Goal: Task Accomplishment & Management: Complete application form

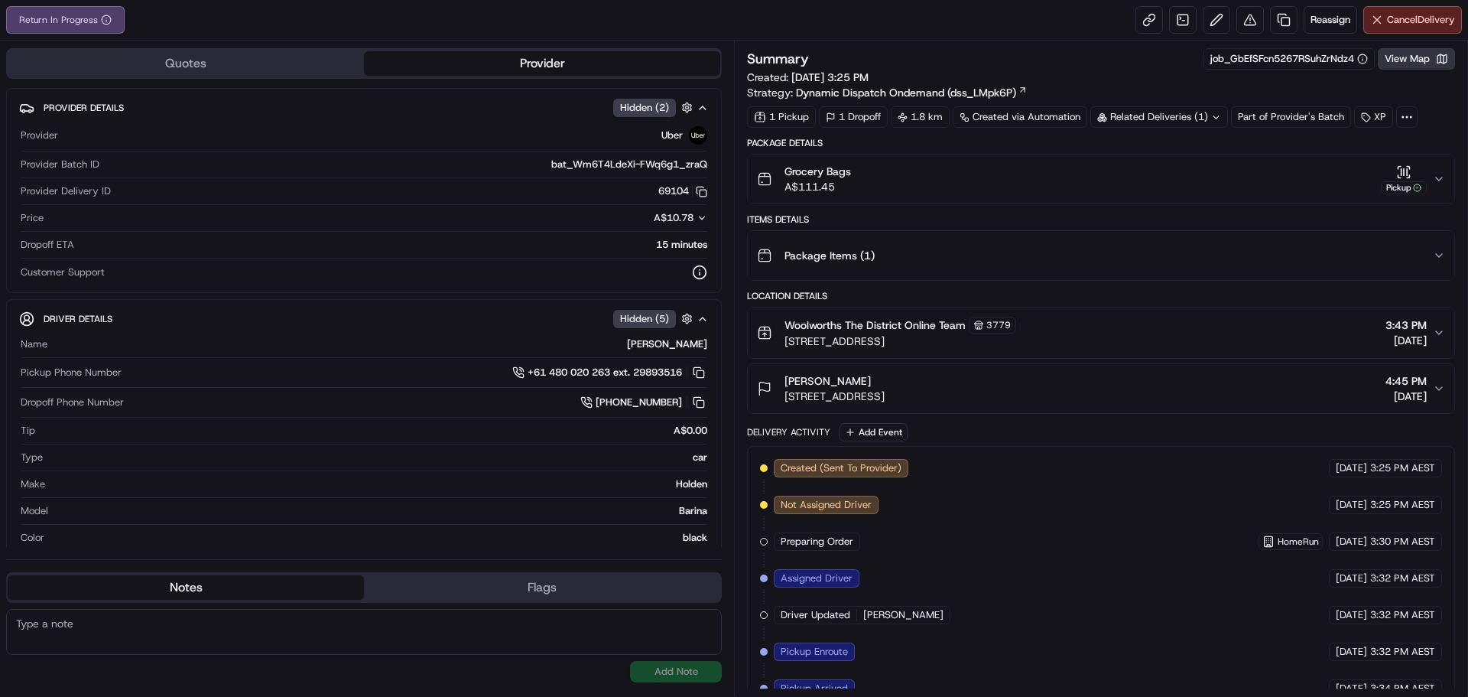
click at [1393, 54] on button "View Map" at bounding box center [1416, 58] width 77 height 21
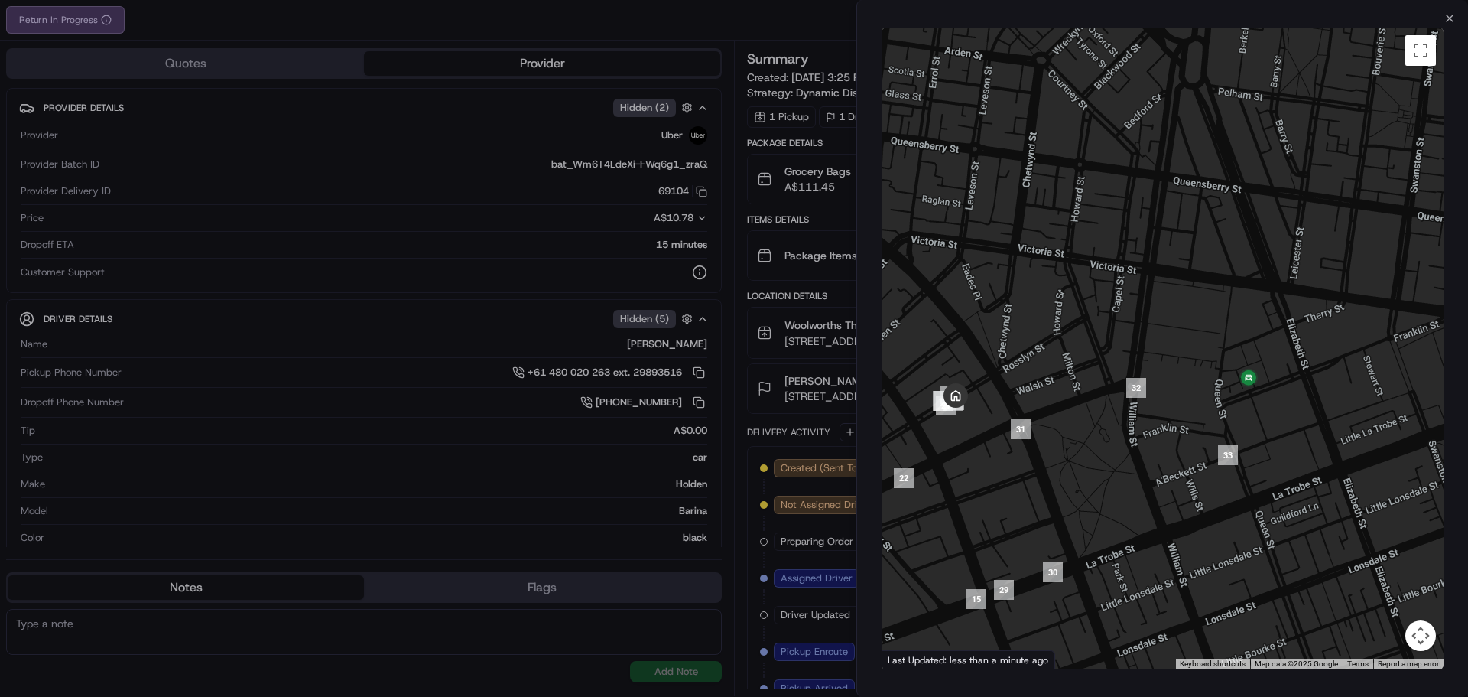
click at [719, 24] on div at bounding box center [734, 348] width 1468 height 697
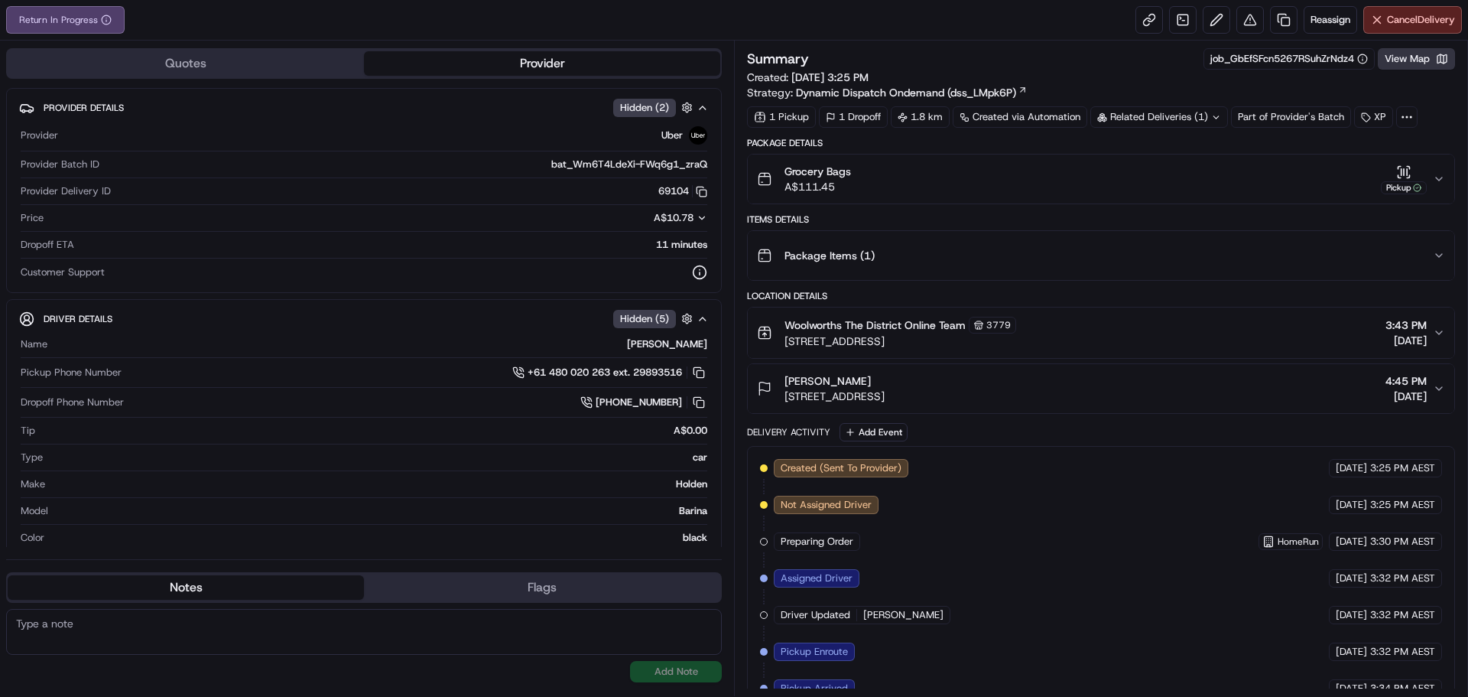
click at [1430, 57] on button "View Map" at bounding box center [1416, 58] width 77 height 21
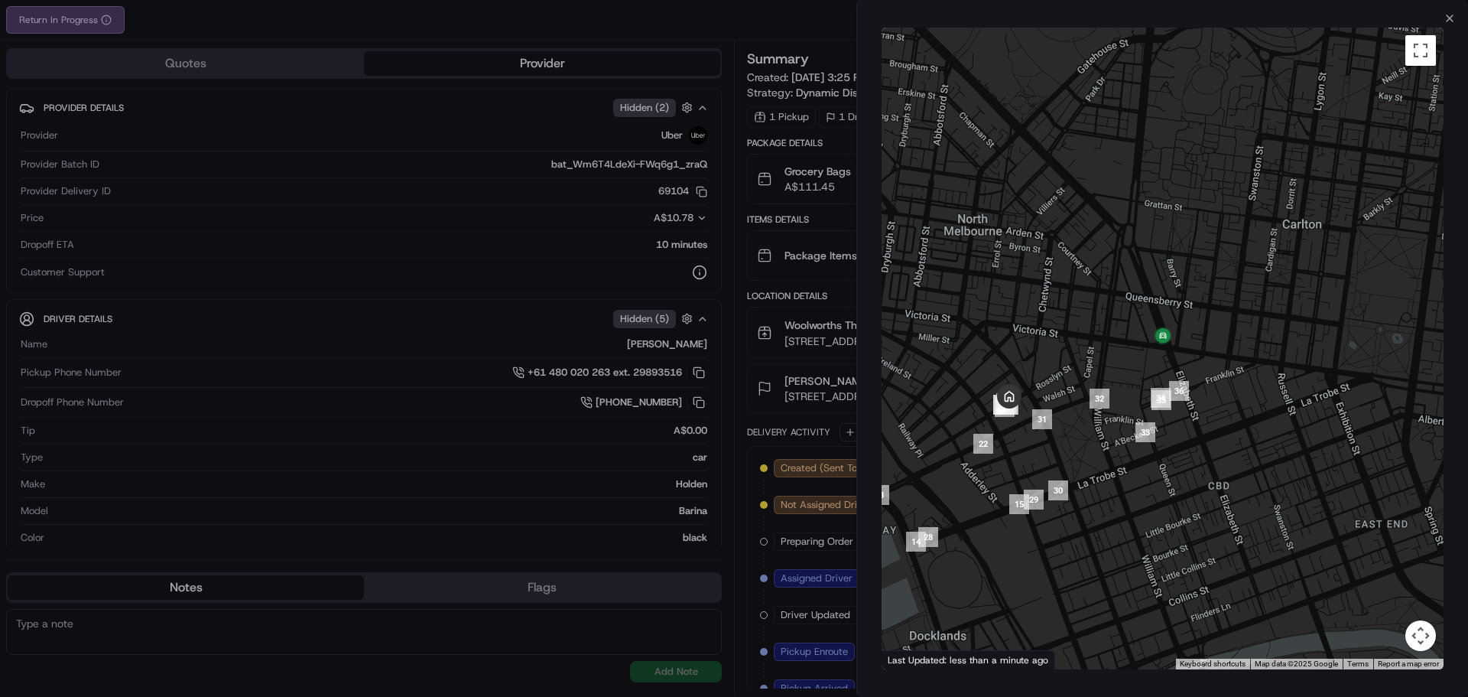
click at [779, 22] on div at bounding box center [734, 348] width 1468 height 697
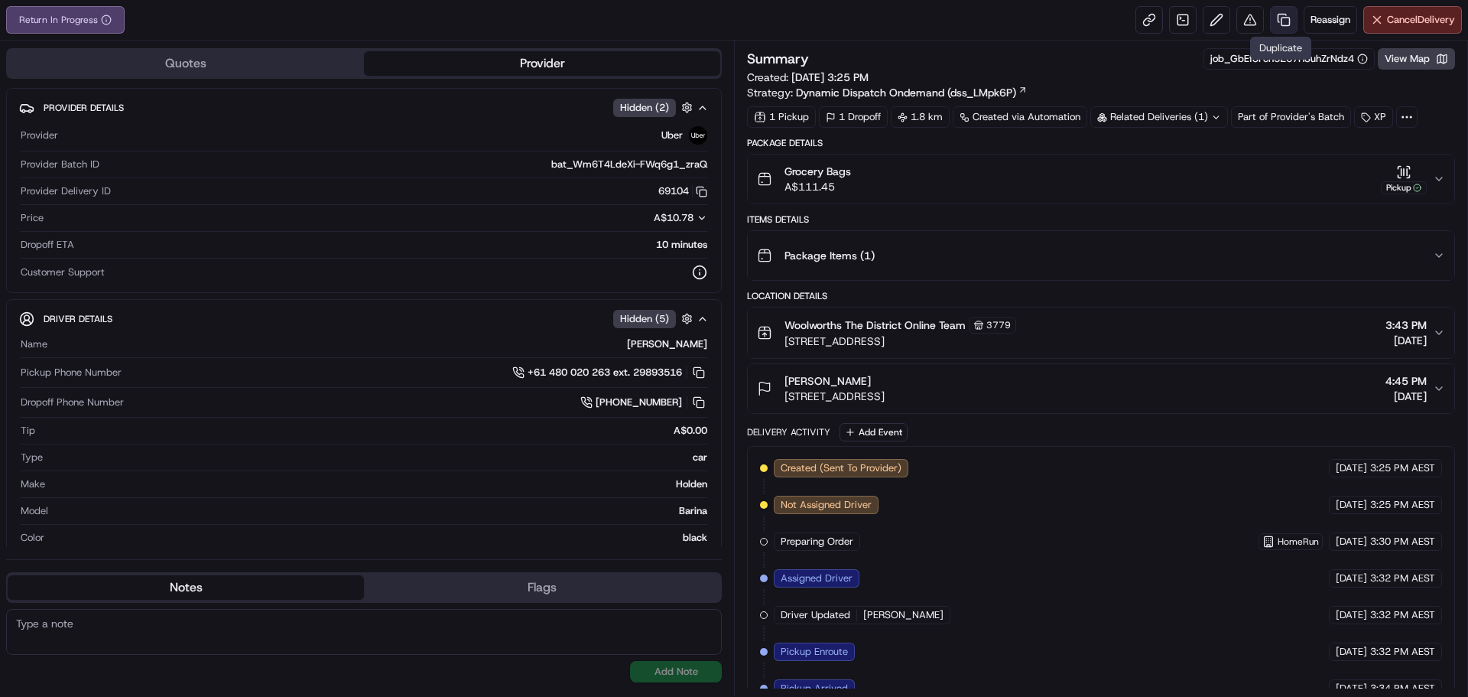
click at [1272, 21] on link at bounding box center [1284, 20] width 28 height 28
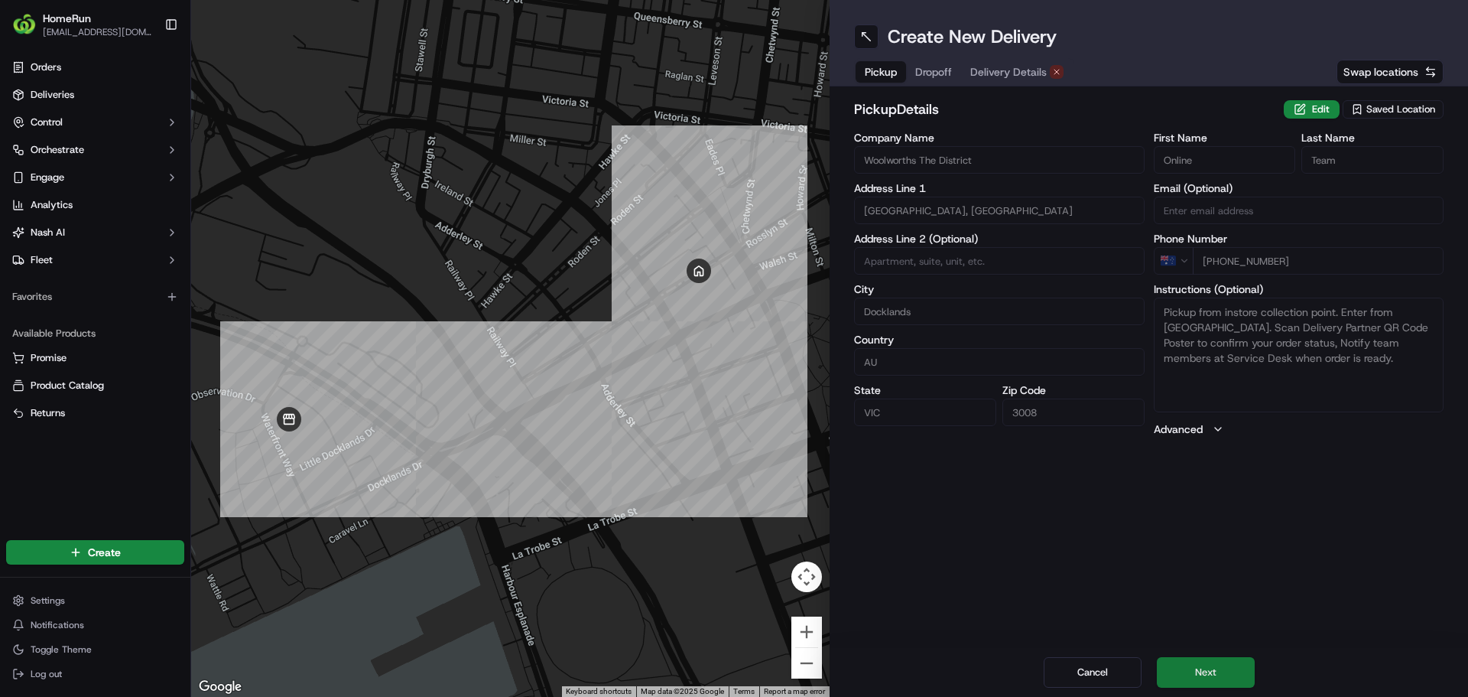
click at [1214, 680] on button "Next" at bounding box center [1206, 672] width 98 height 31
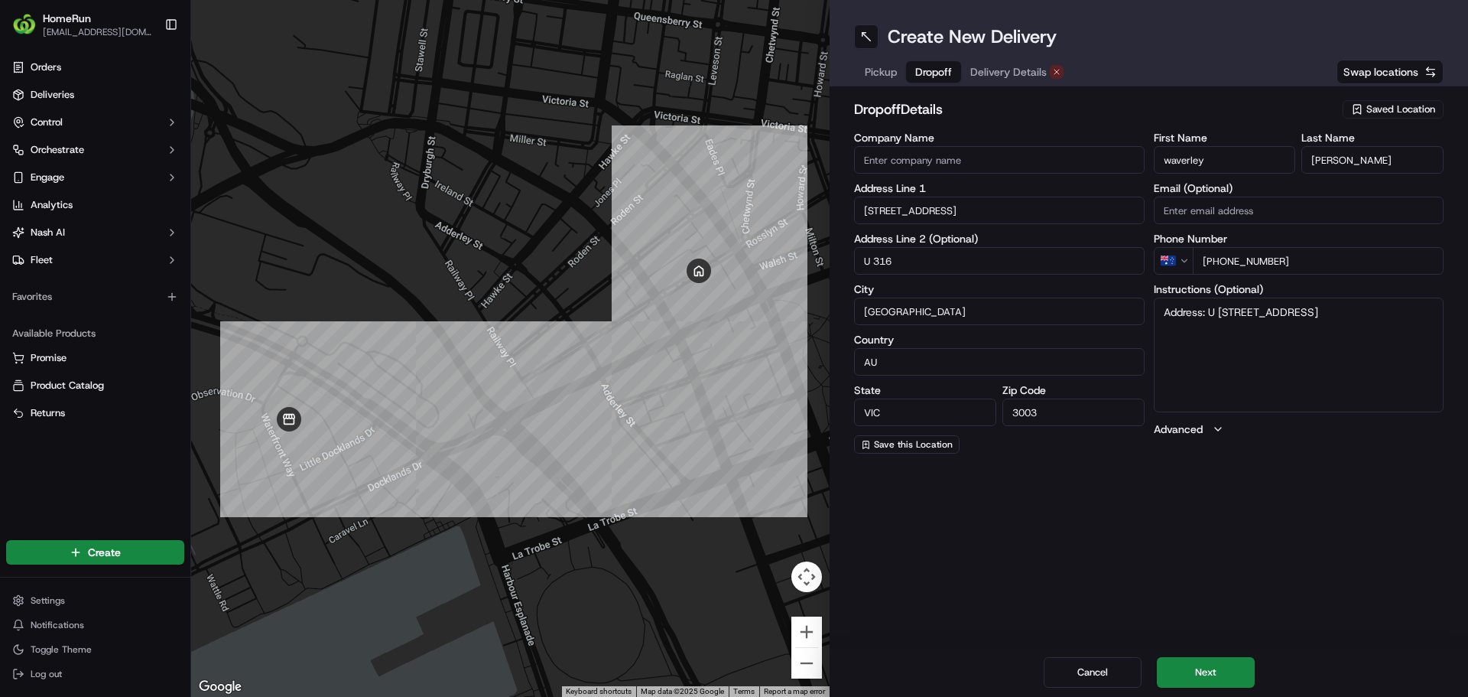
click at [973, 164] on input "Company Name" at bounding box center [999, 160] width 291 height 28
click at [967, 208] on input "121 Rosslyn St" at bounding box center [999, 210] width 291 height 28
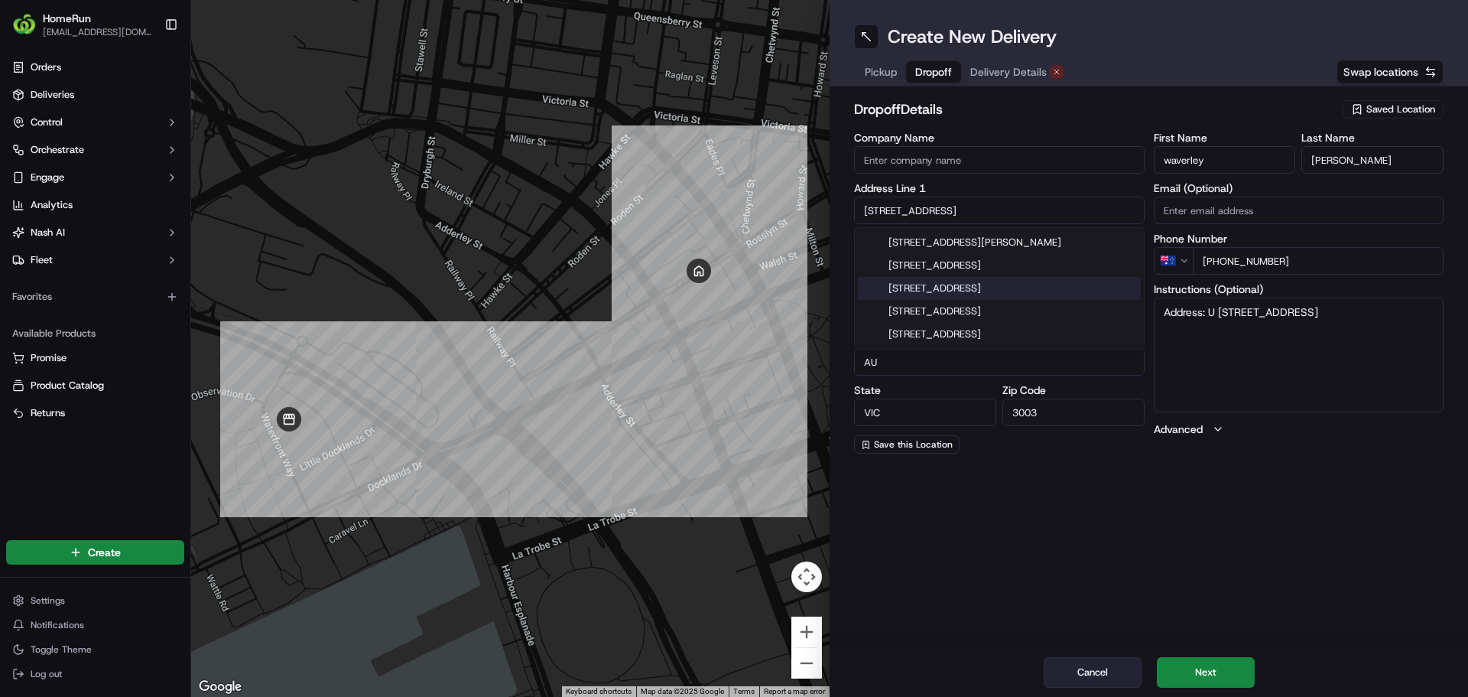
click at [1080, 664] on button "Cancel" at bounding box center [1093, 672] width 98 height 31
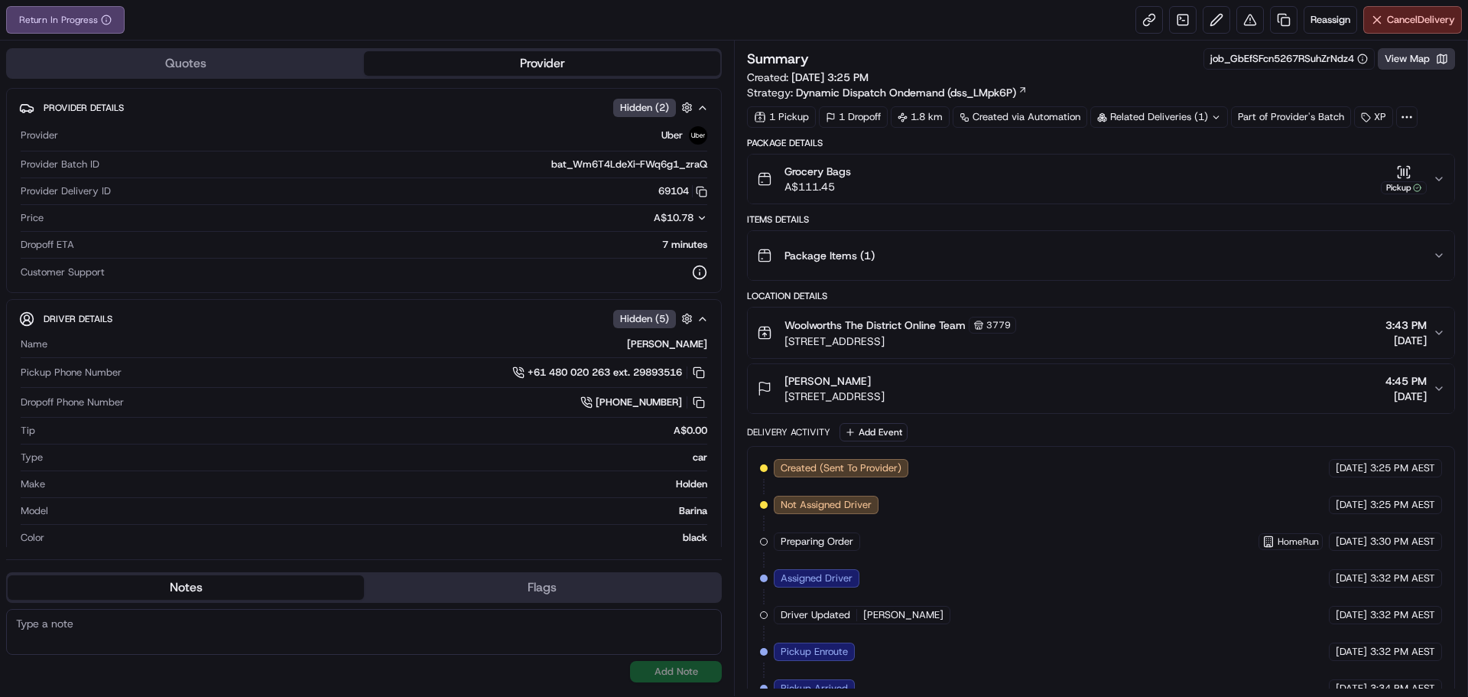
click at [1410, 54] on button "View Map" at bounding box center [1416, 58] width 77 height 21
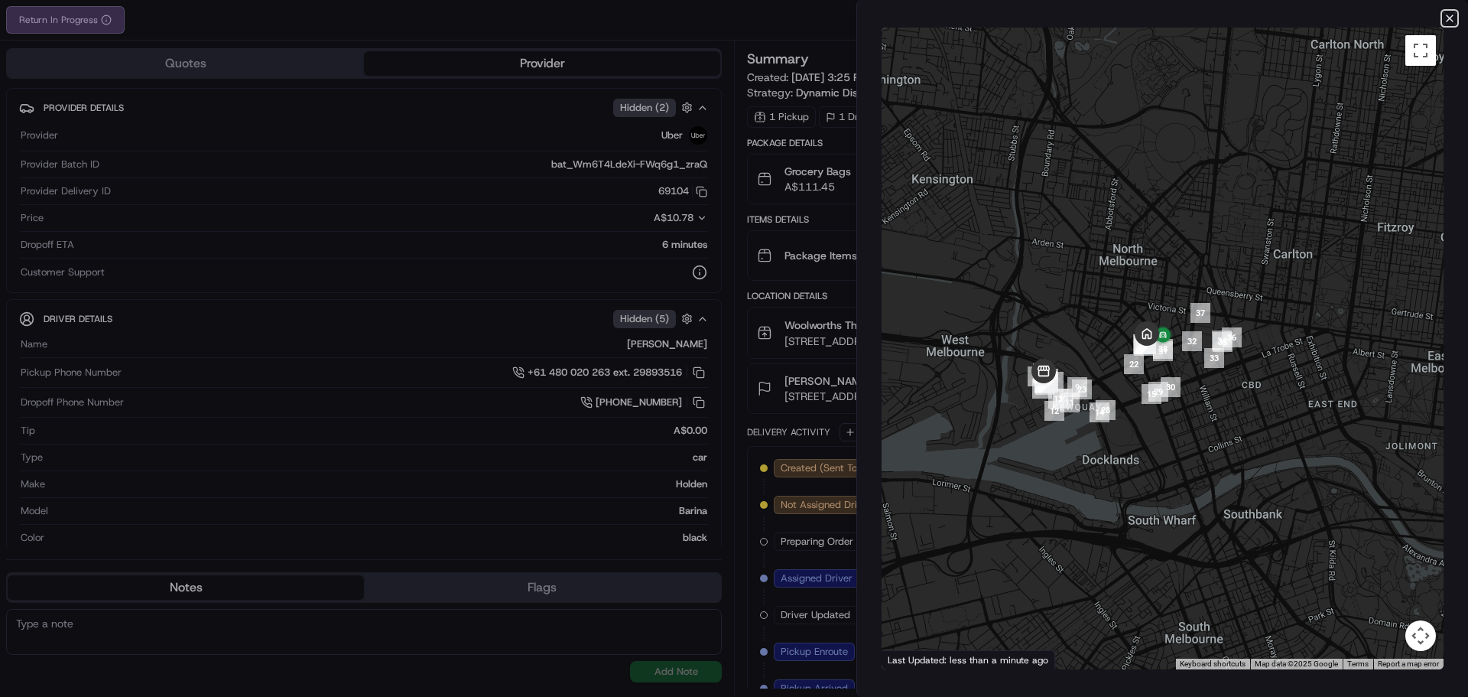
click at [1450, 18] on icon "button" at bounding box center [1450, 18] width 6 height 6
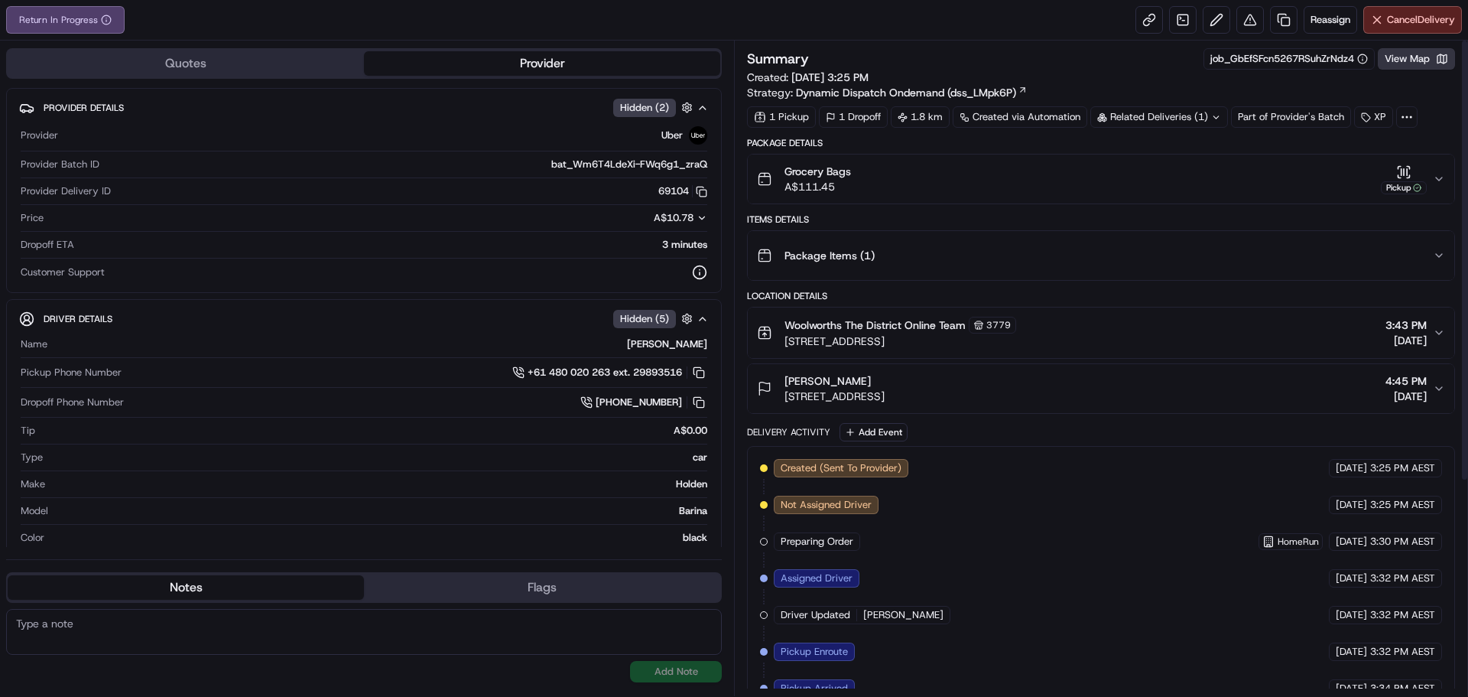
click at [1430, 63] on button "View Map" at bounding box center [1416, 58] width 77 height 21
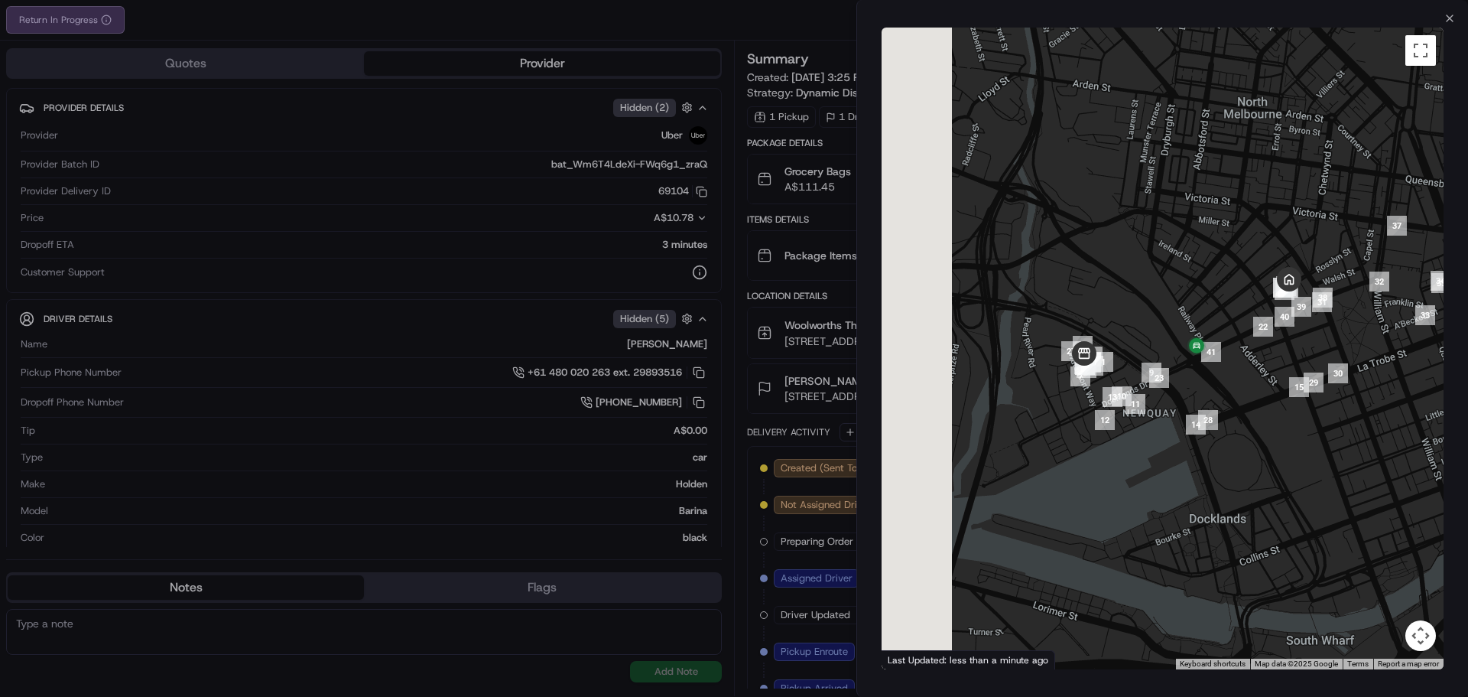
drag, startPoint x: 1029, startPoint y: 516, endPoint x: 1150, endPoint y: 490, distance: 123.6
click at [1150, 490] on div at bounding box center [1163, 348] width 562 height 641
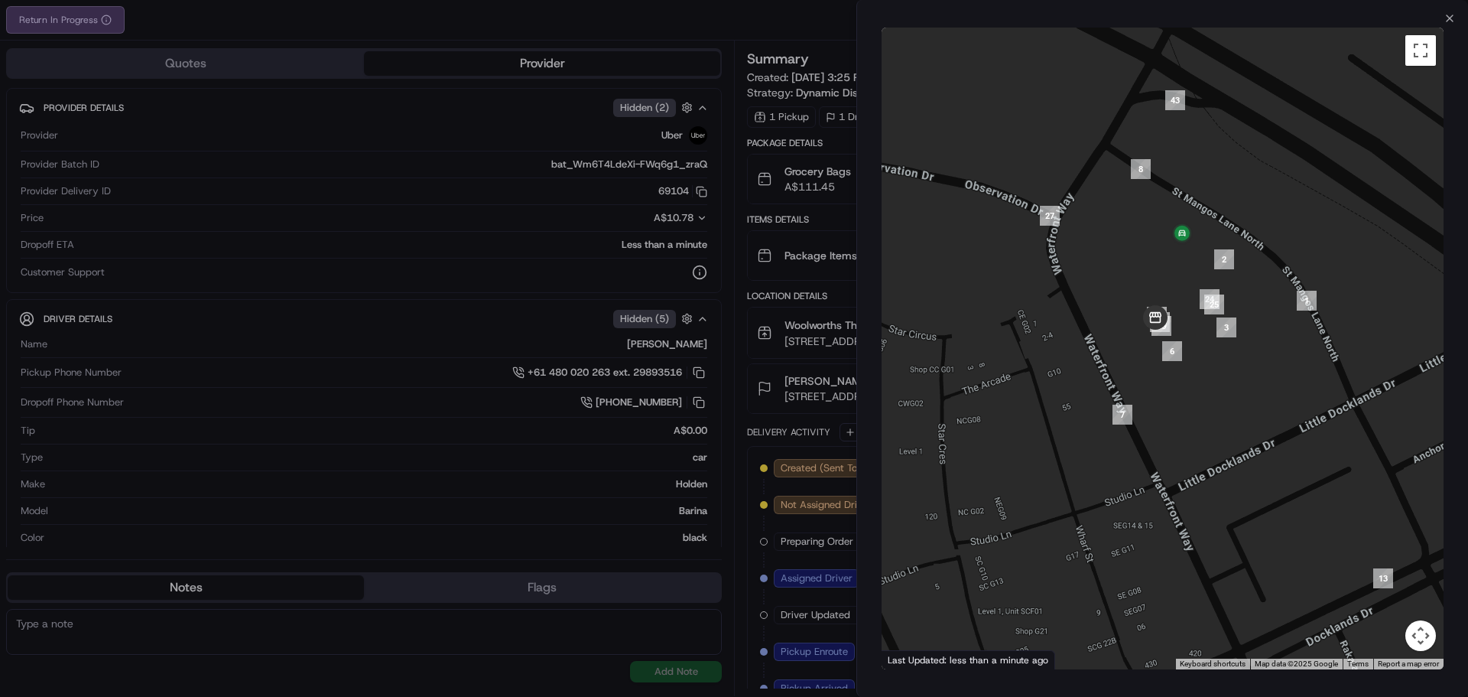
click at [736, 30] on div at bounding box center [734, 348] width 1468 height 697
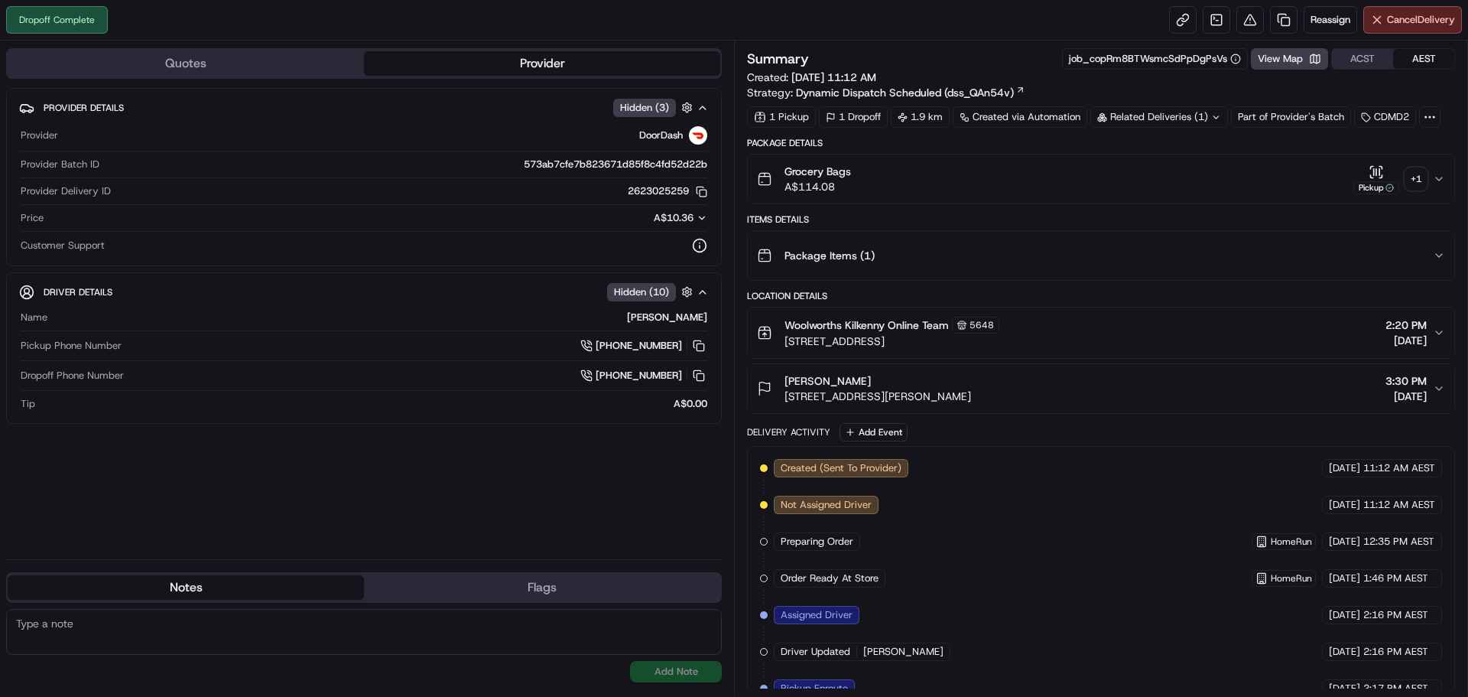
click at [1418, 174] on div "+ 1" at bounding box center [1415, 178] width 21 height 21
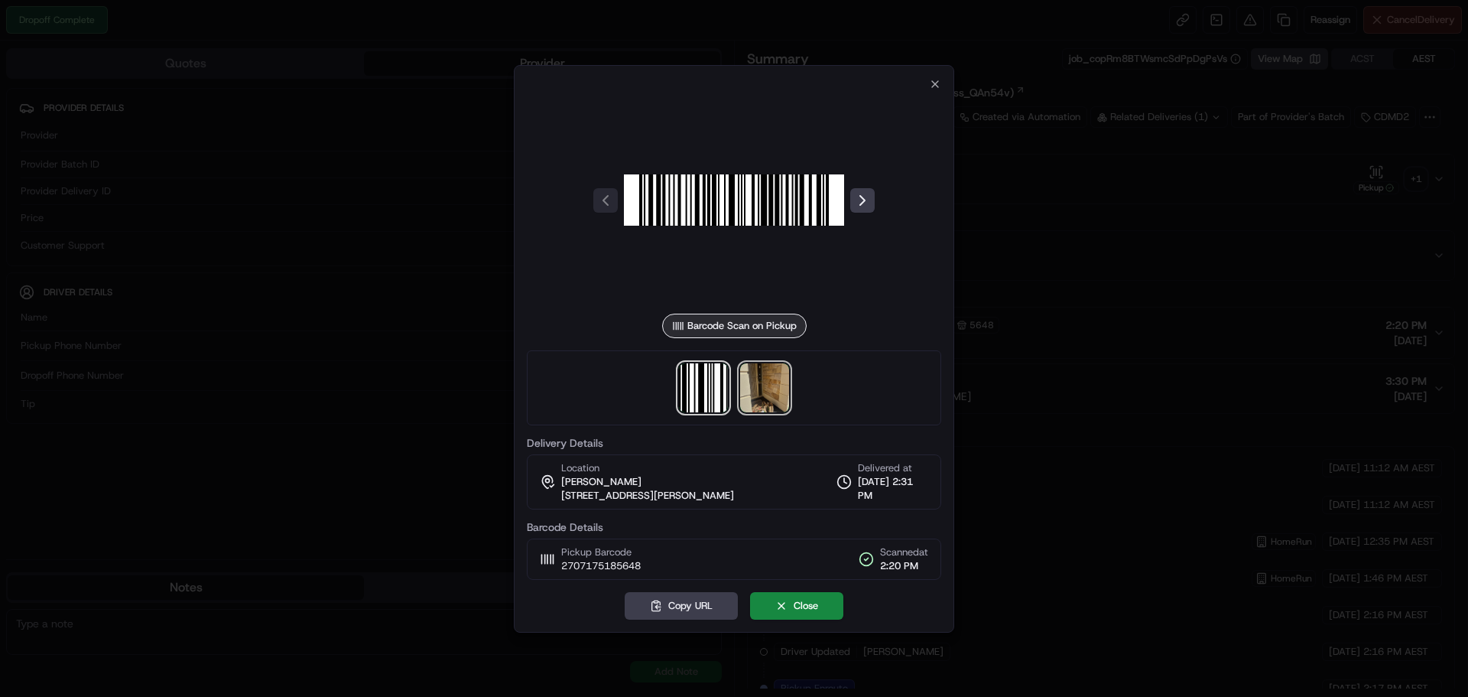
click at [773, 387] on img at bounding box center [764, 387] width 49 height 49
click at [1062, 26] on div at bounding box center [734, 348] width 1468 height 697
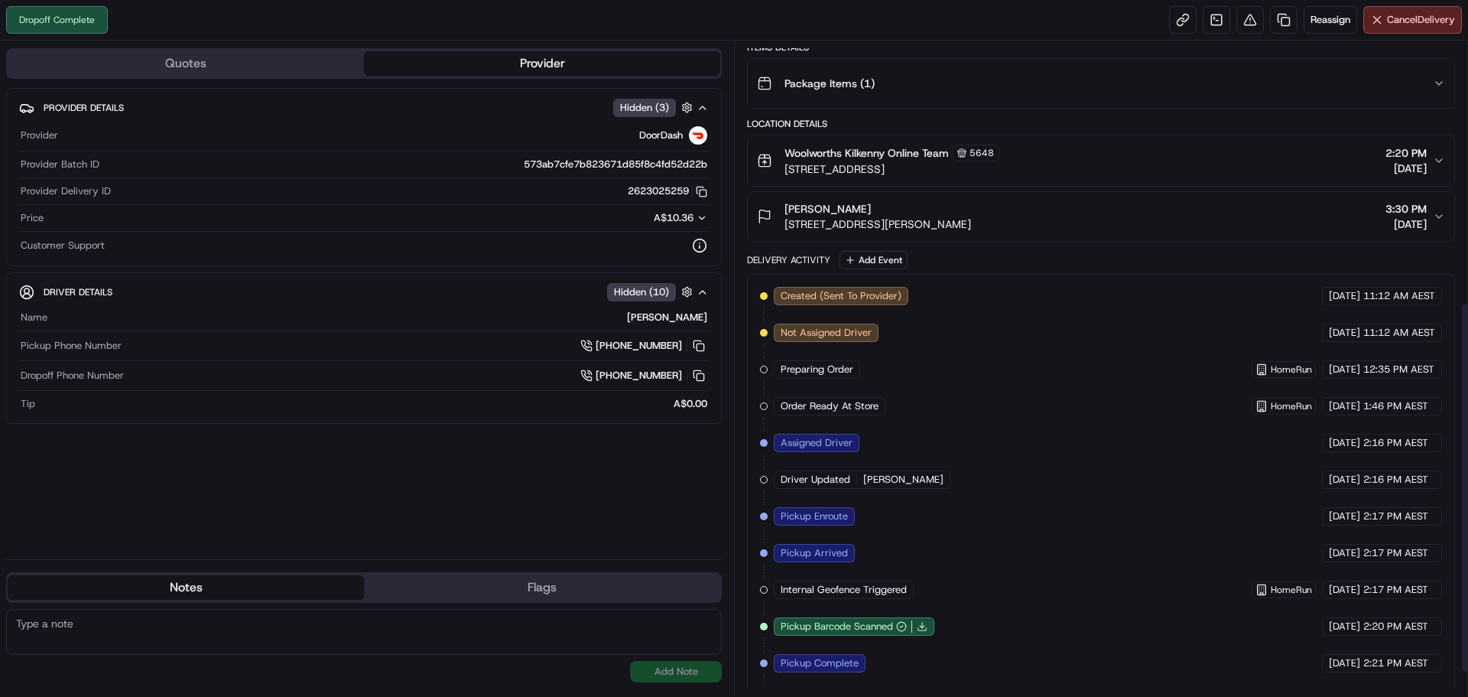
scroll to position [459, 0]
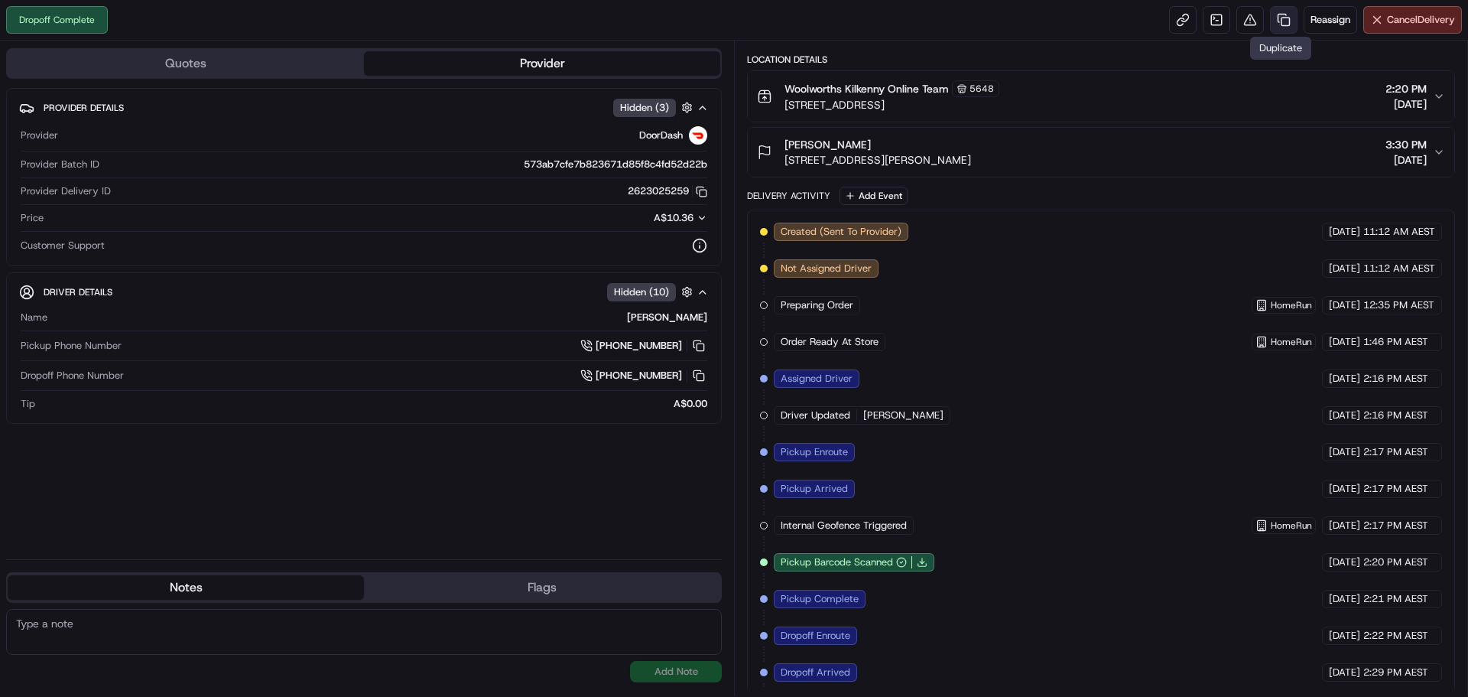
click at [1284, 8] on link at bounding box center [1284, 20] width 28 height 28
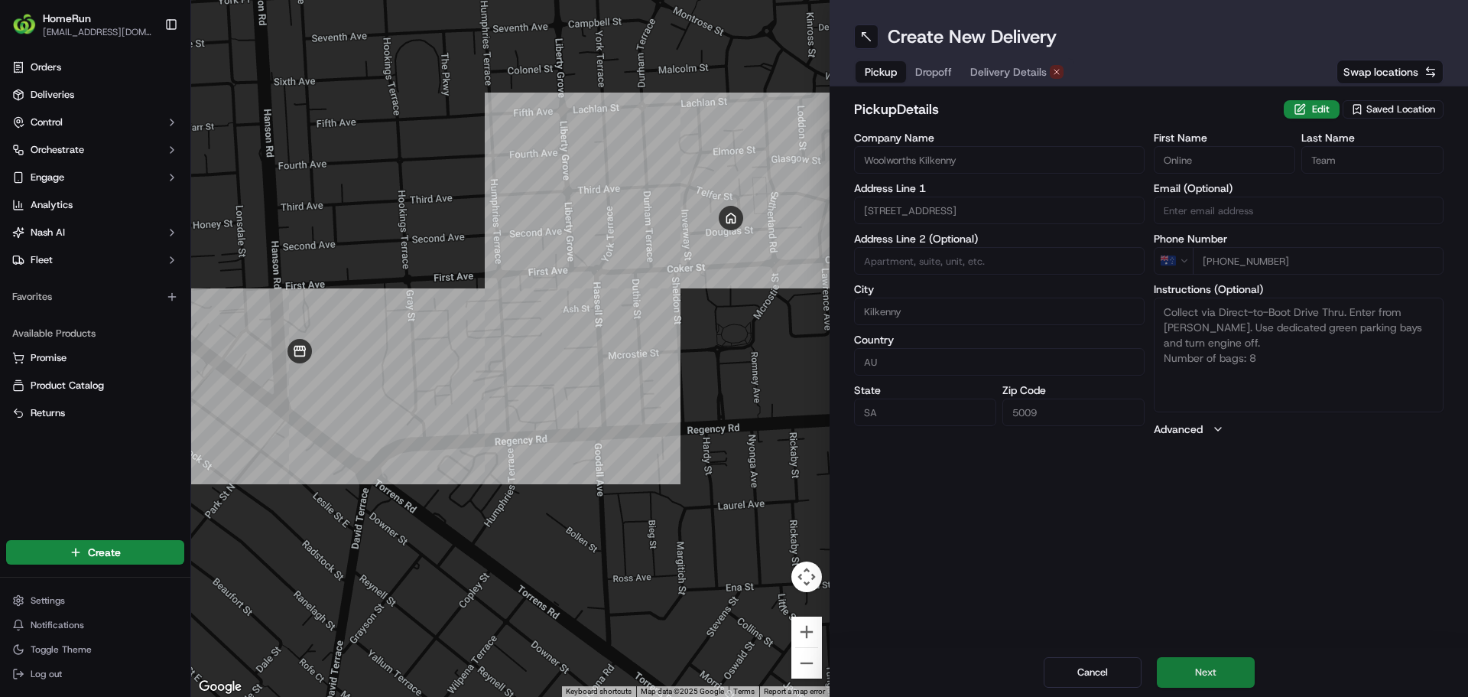
click at [1212, 676] on button "Next" at bounding box center [1206, 672] width 98 height 31
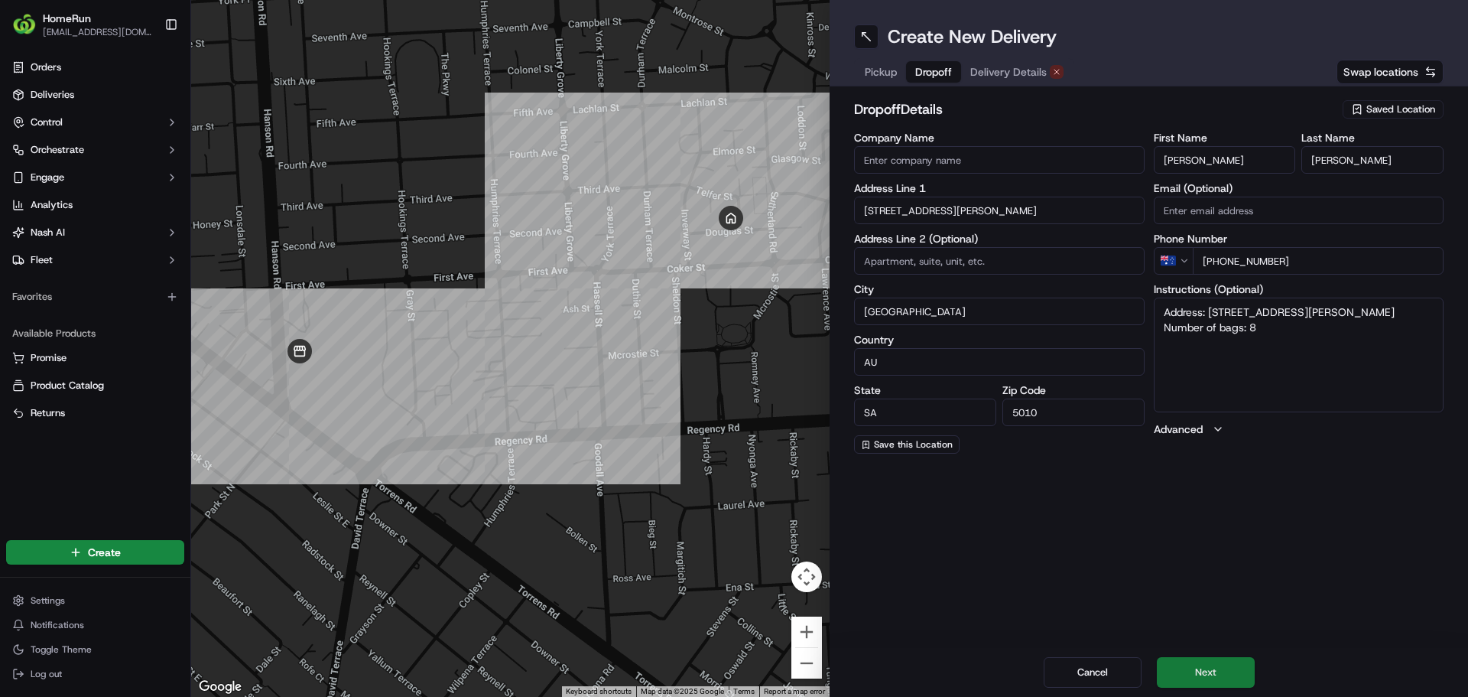
click at [1212, 676] on button "Next" at bounding box center [1206, 672] width 98 height 31
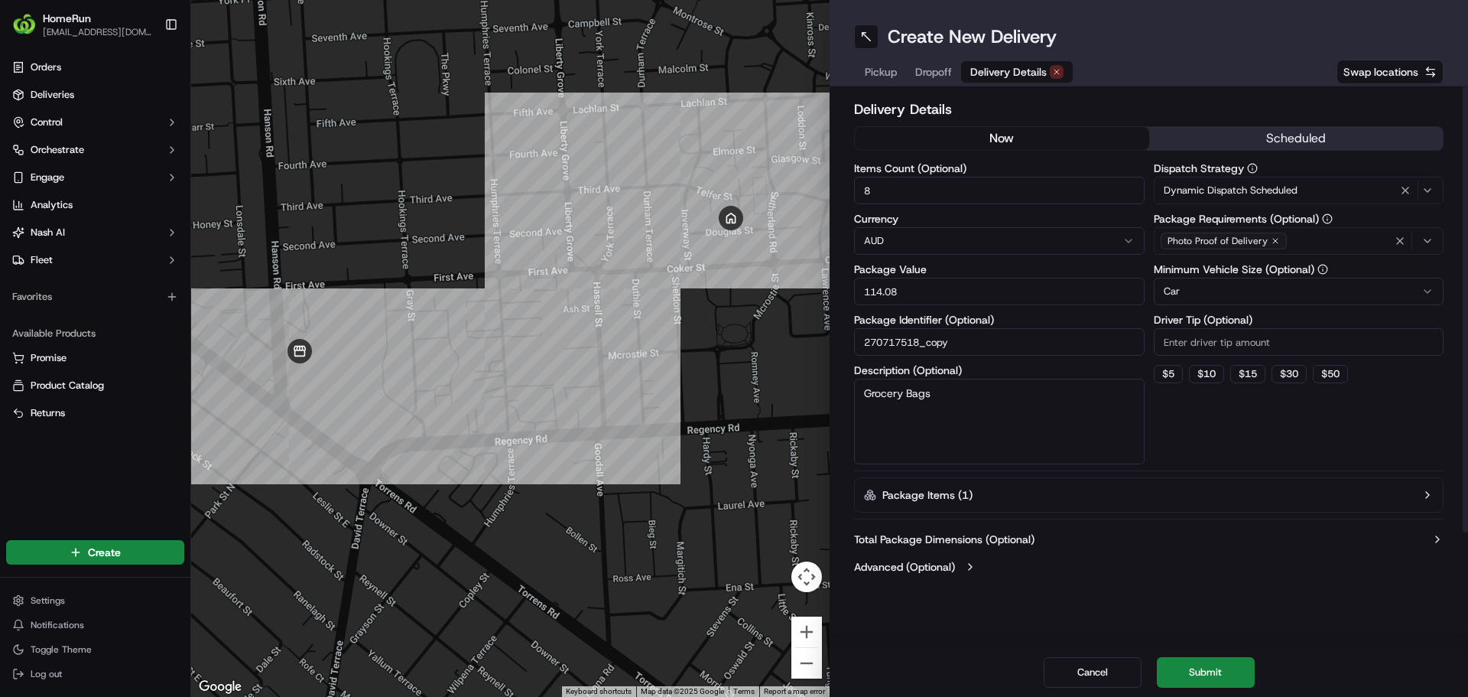
click at [1025, 147] on button "now" at bounding box center [1002, 138] width 294 height 23
click at [1197, 673] on button "Submit" at bounding box center [1206, 672] width 98 height 31
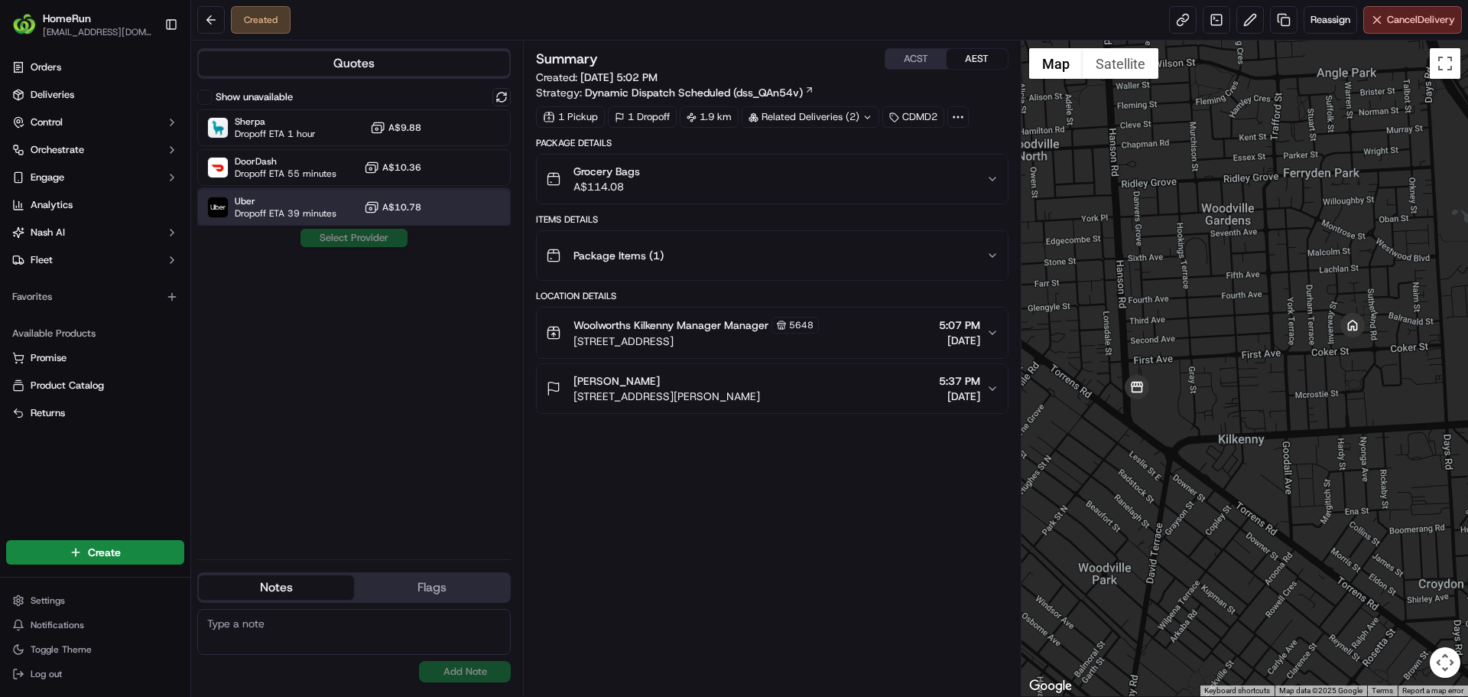
click at [248, 200] on span "Uber" at bounding box center [286, 201] width 102 height 12
click at [336, 240] on button "Assign Provider" at bounding box center [354, 238] width 109 height 18
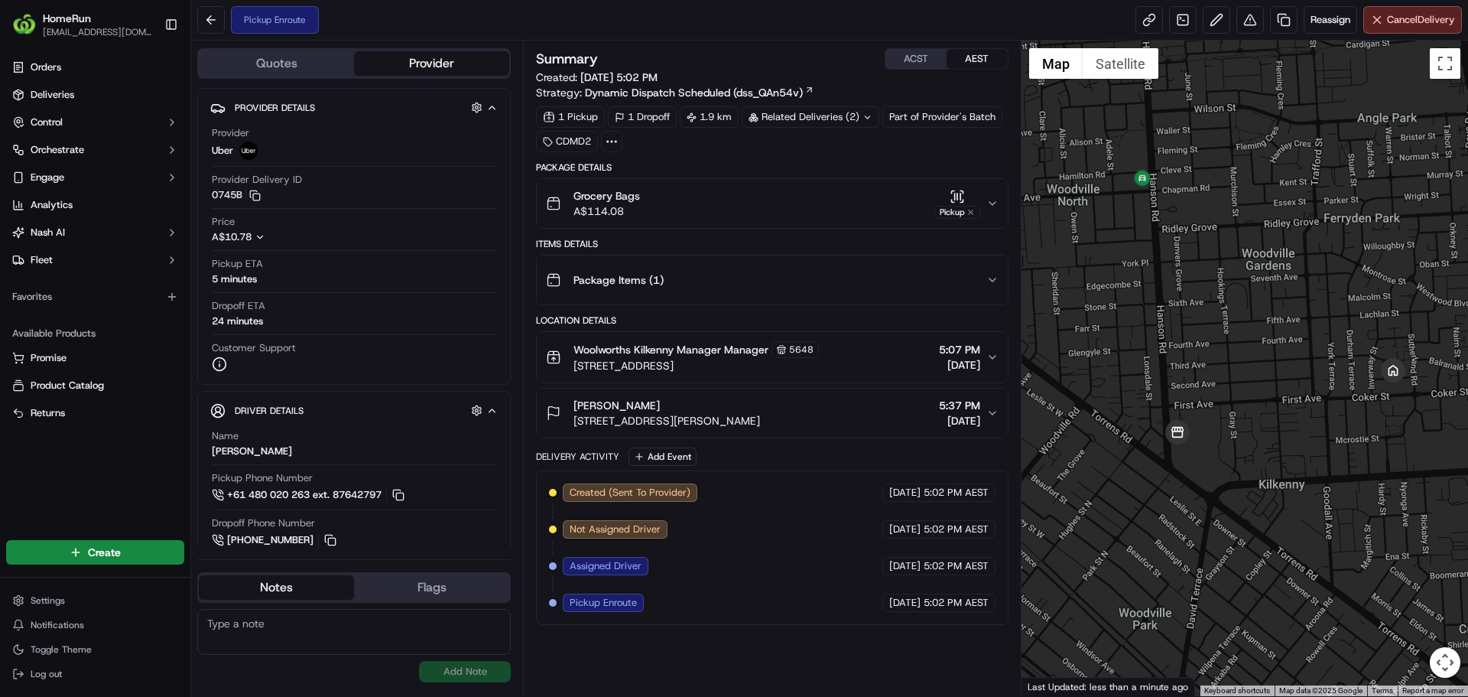
drag, startPoint x: 1182, startPoint y: 388, endPoint x: 1278, endPoint y: 470, distance: 126.4
click at [1278, 470] on div at bounding box center [1244, 368] width 447 height 655
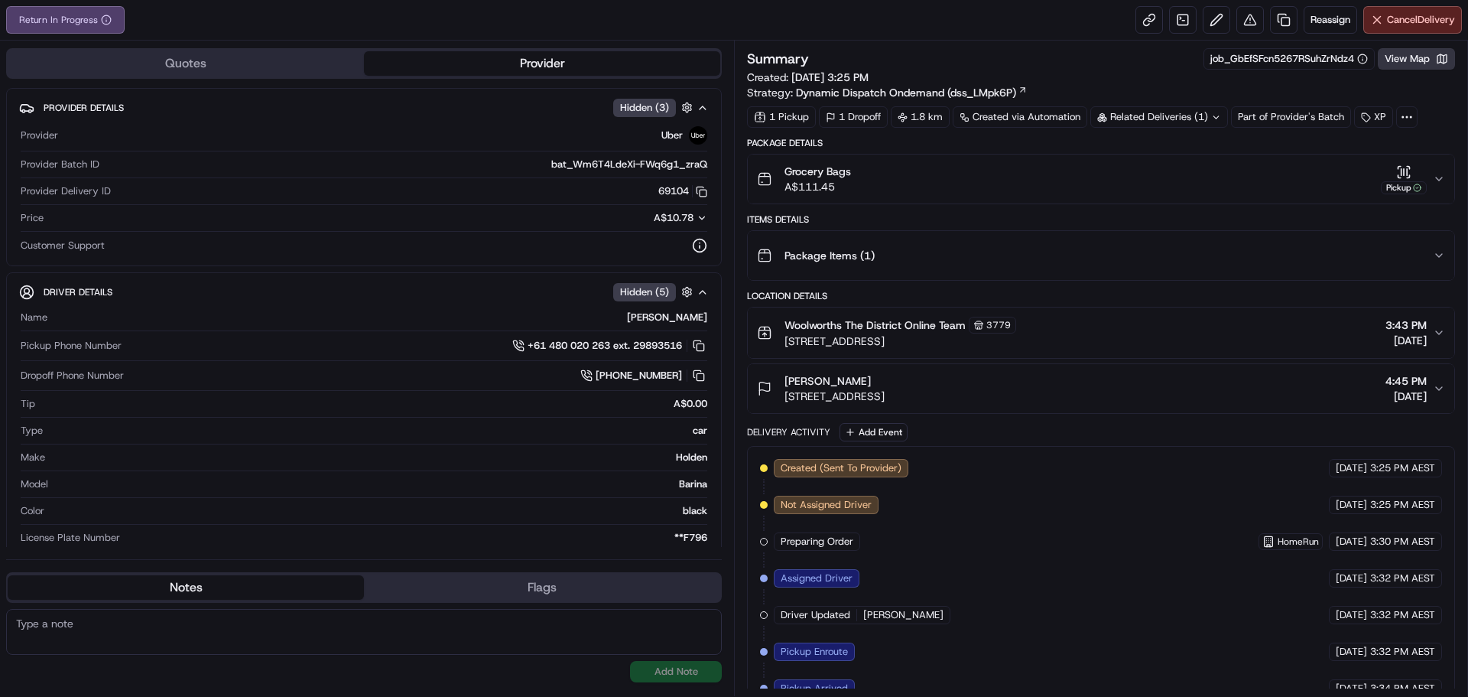
click at [1408, 59] on button "View Map" at bounding box center [1416, 58] width 77 height 21
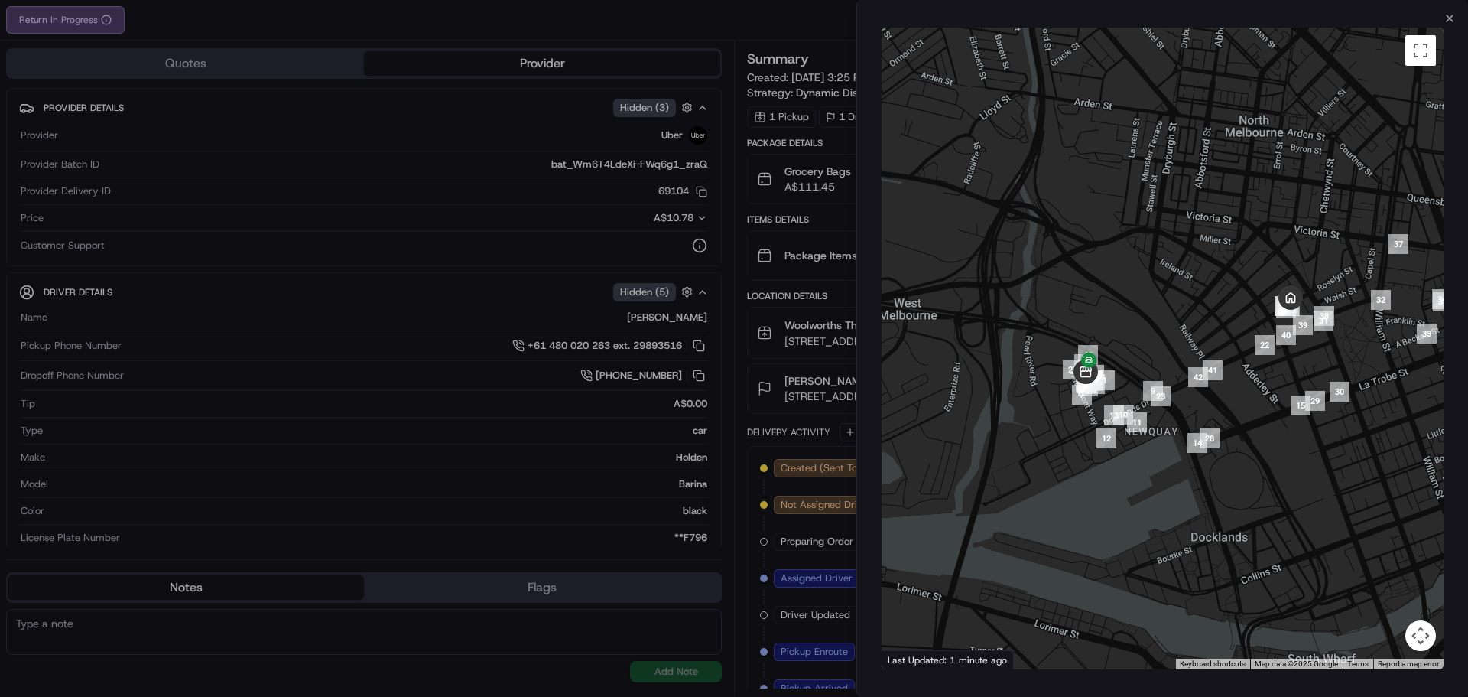
drag, startPoint x: 1018, startPoint y: 460, endPoint x: 1125, endPoint y: 454, distance: 107.2
click at [1125, 454] on div at bounding box center [1163, 348] width 562 height 641
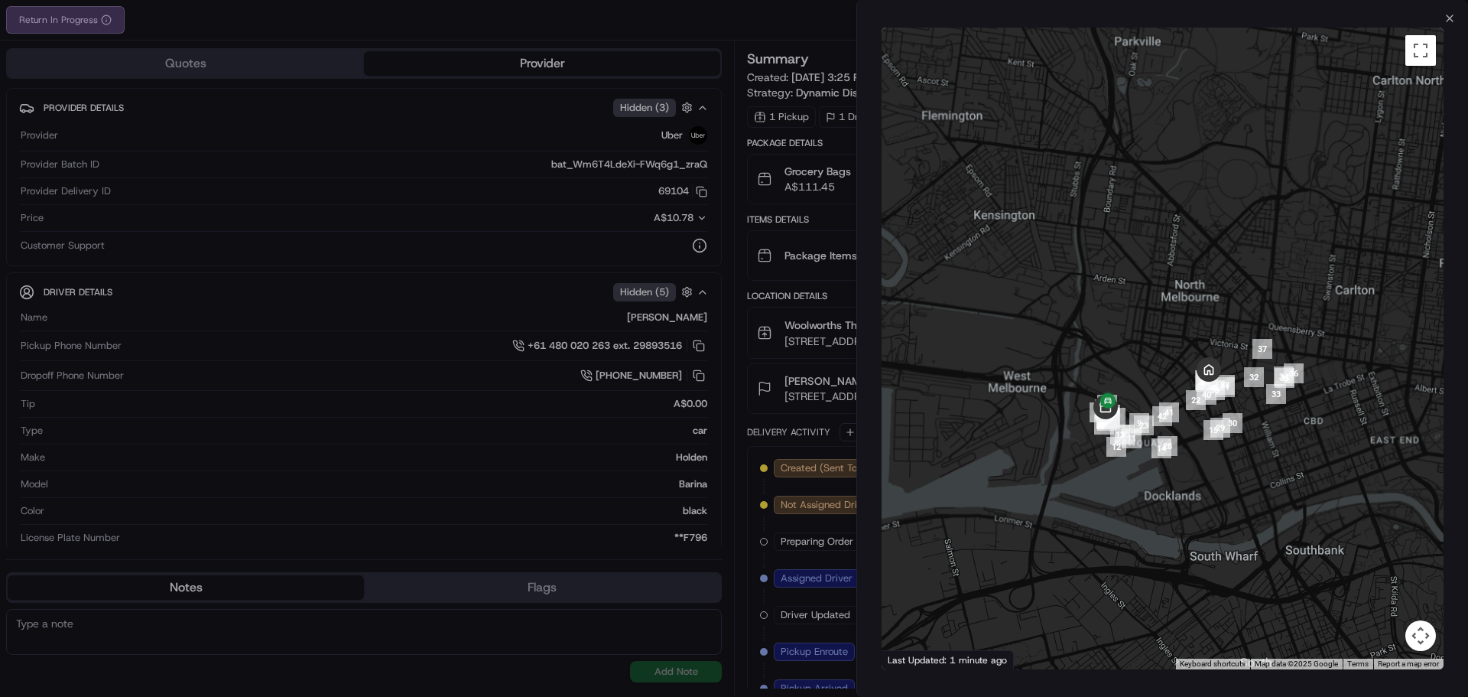
drag, startPoint x: 1050, startPoint y: 382, endPoint x: 1086, endPoint y: 401, distance: 40.7
click at [1086, 401] on div at bounding box center [1163, 348] width 562 height 641
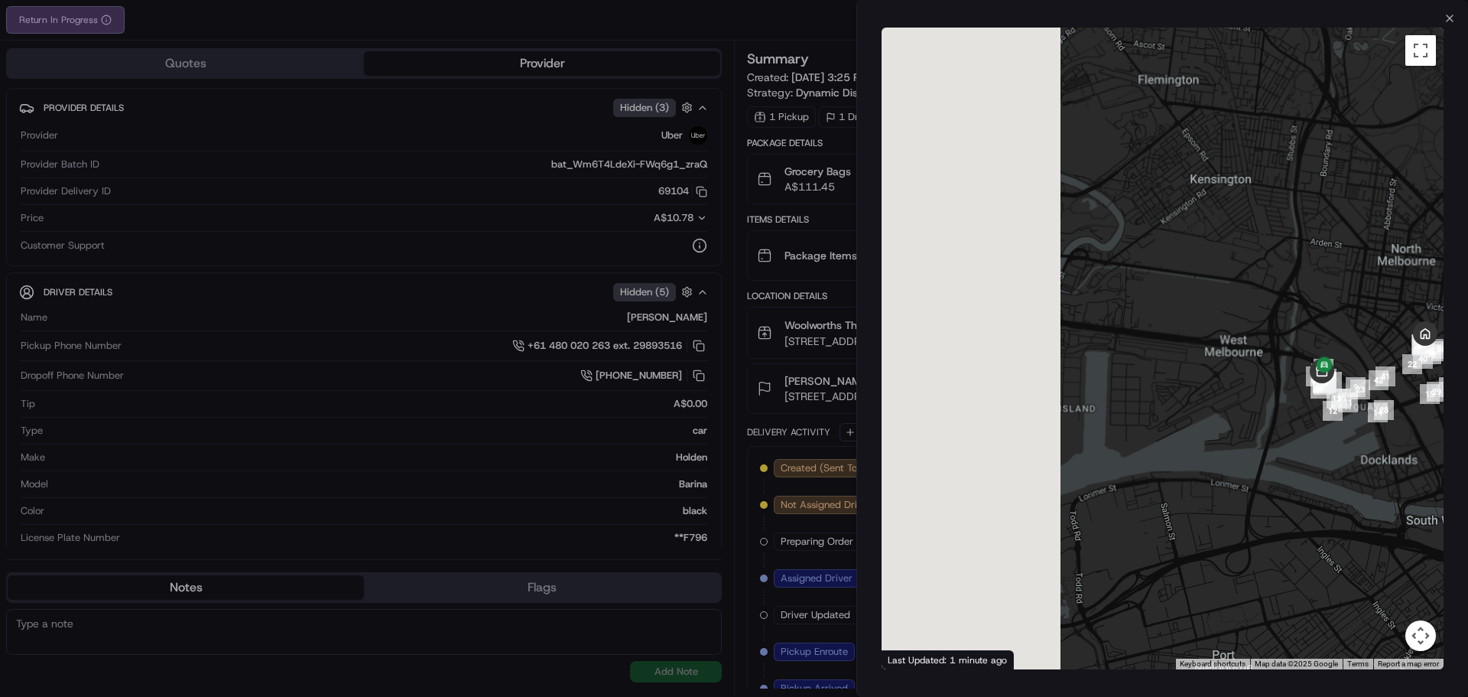
drag, startPoint x: 1086, startPoint y: 401, endPoint x: 1303, endPoint y: 341, distance: 225.2
click at [1303, 341] on div at bounding box center [1163, 348] width 562 height 641
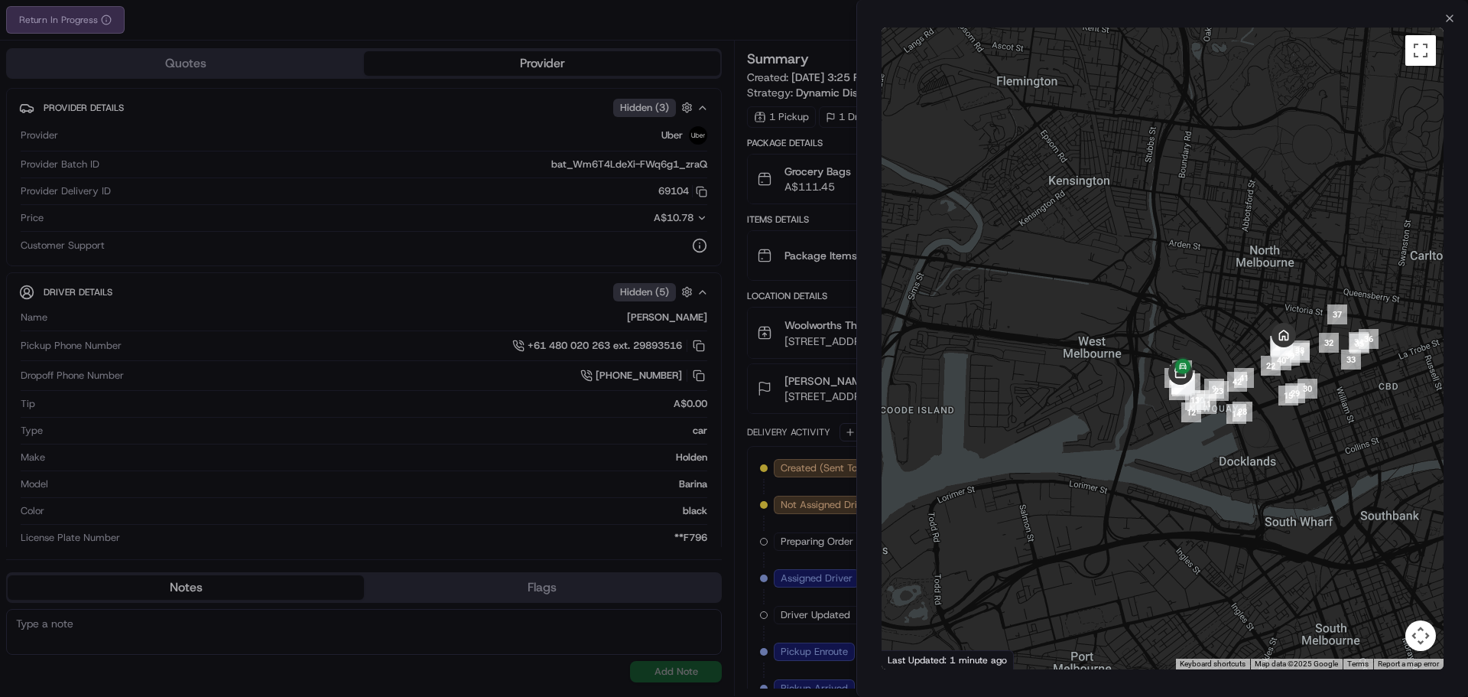
drag, startPoint x: 1188, startPoint y: 325, endPoint x: 924, endPoint y: 340, distance: 265.0
click at [924, 340] on div at bounding box center [1163, 348] width 562 height 641
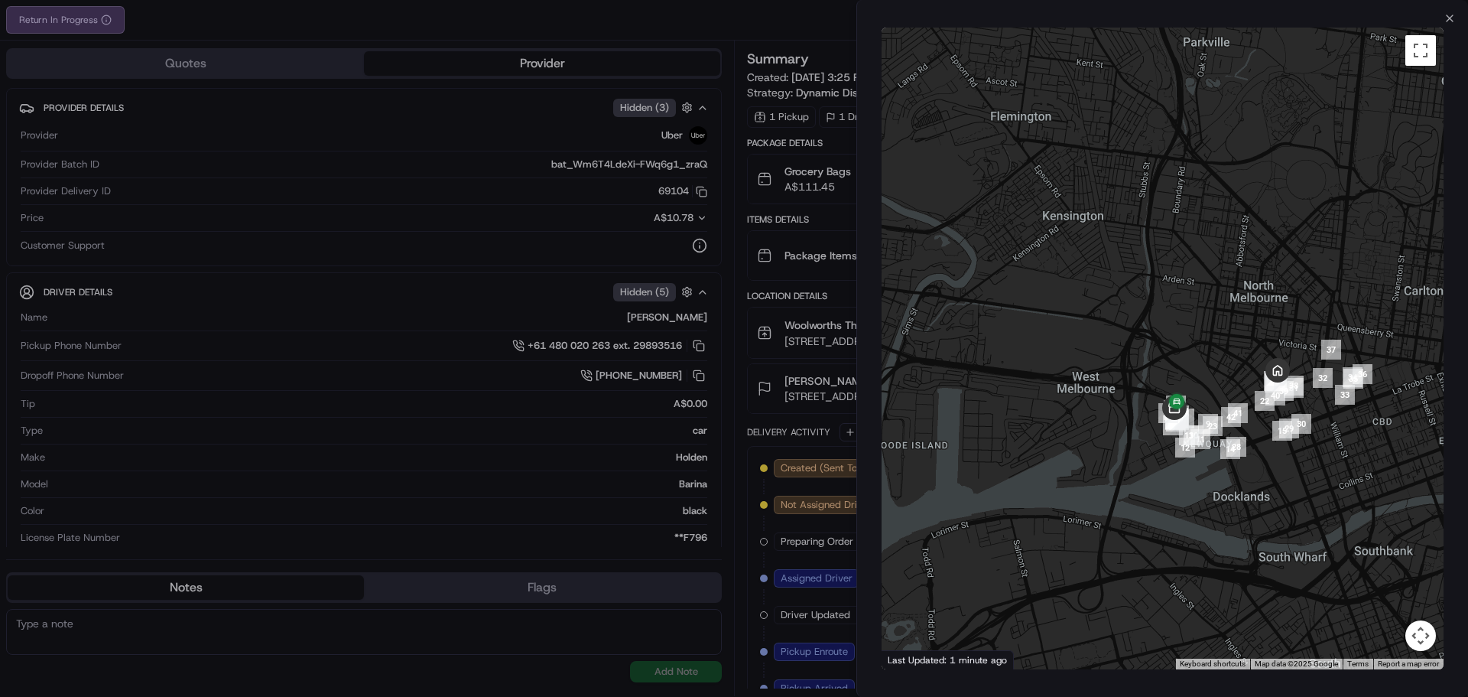
drag, startPoint x: 1197, startPoint y: 429, endPoint x: 1115, endPoint y: 450, distance: 84.4
click at [1115, 450] on div at bounding box center [1163, 348] width 562 height 641
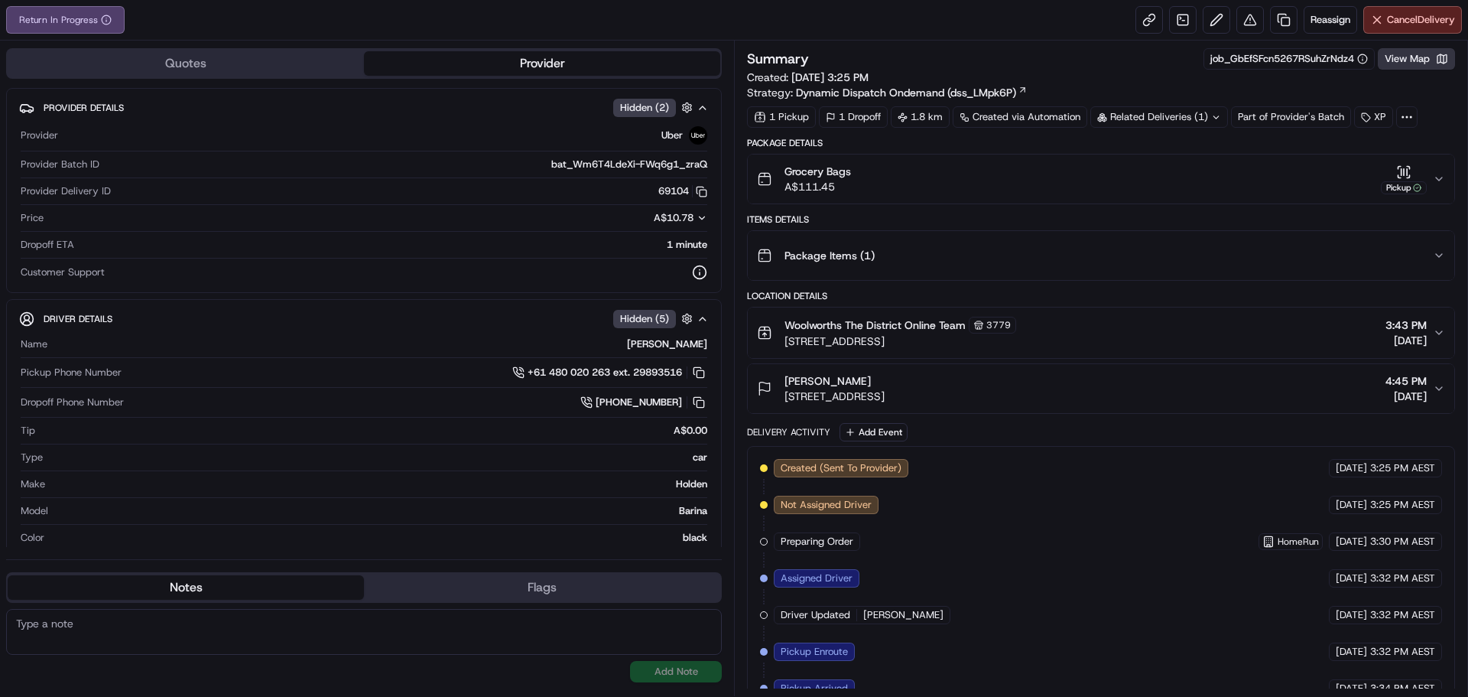
click at [1402, 60] on button "View Map" at bounding box center [1416, 58] width 77 height 21
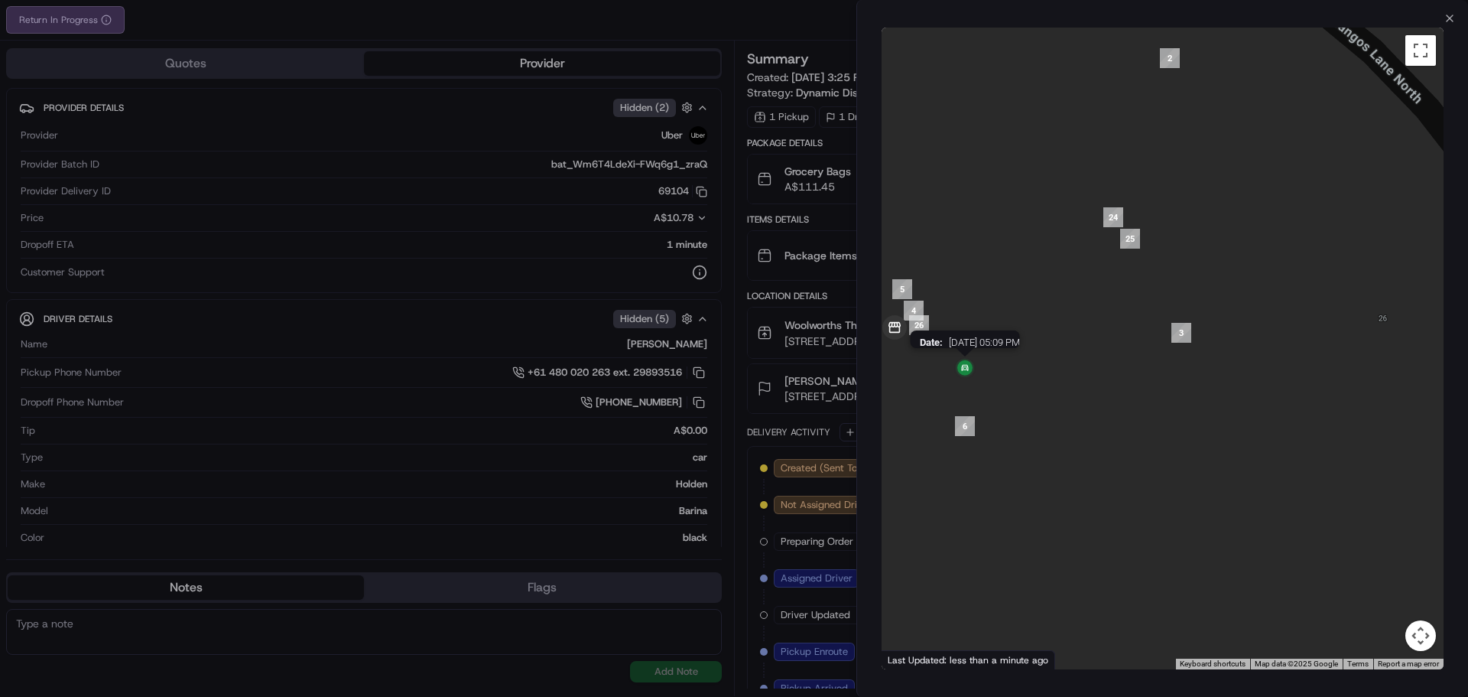
drag, startPoint x: 960, startPoint y: 367, endPoint x: 1059, endPoint y: 434, distance: 119.0
click at [977, 381] on img at bounding box center [965, 368] width 24 height 24
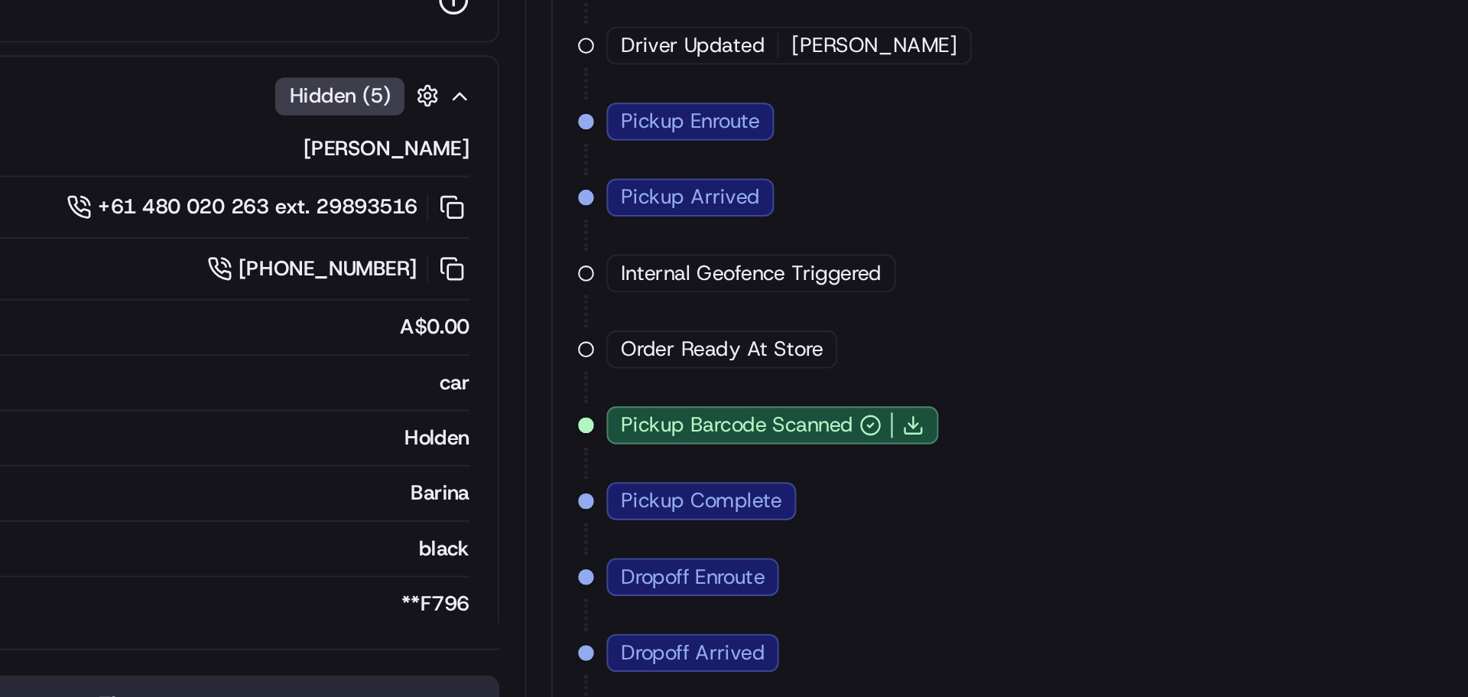
scroll to position [346, 0]
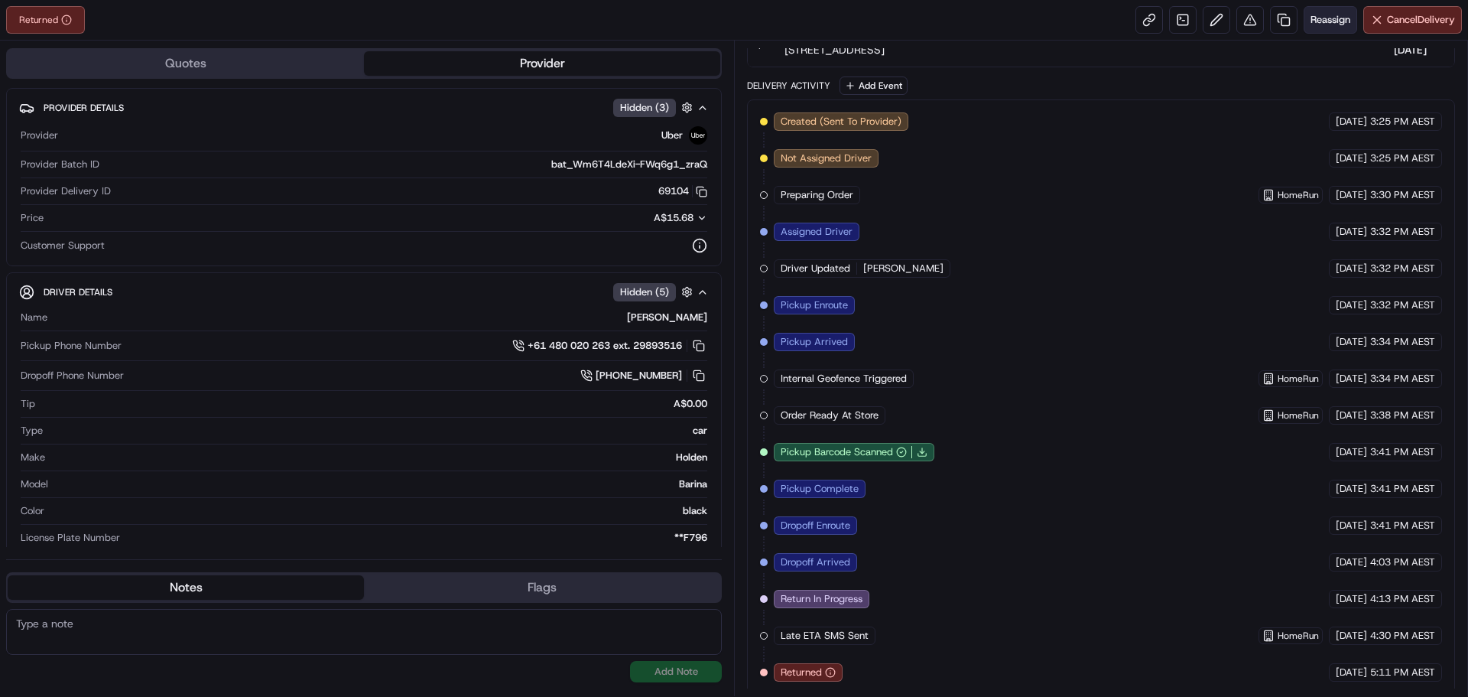
click at [1325, 15] on span "Reassign" at bounding box center [1330, 20] width 40 height 14
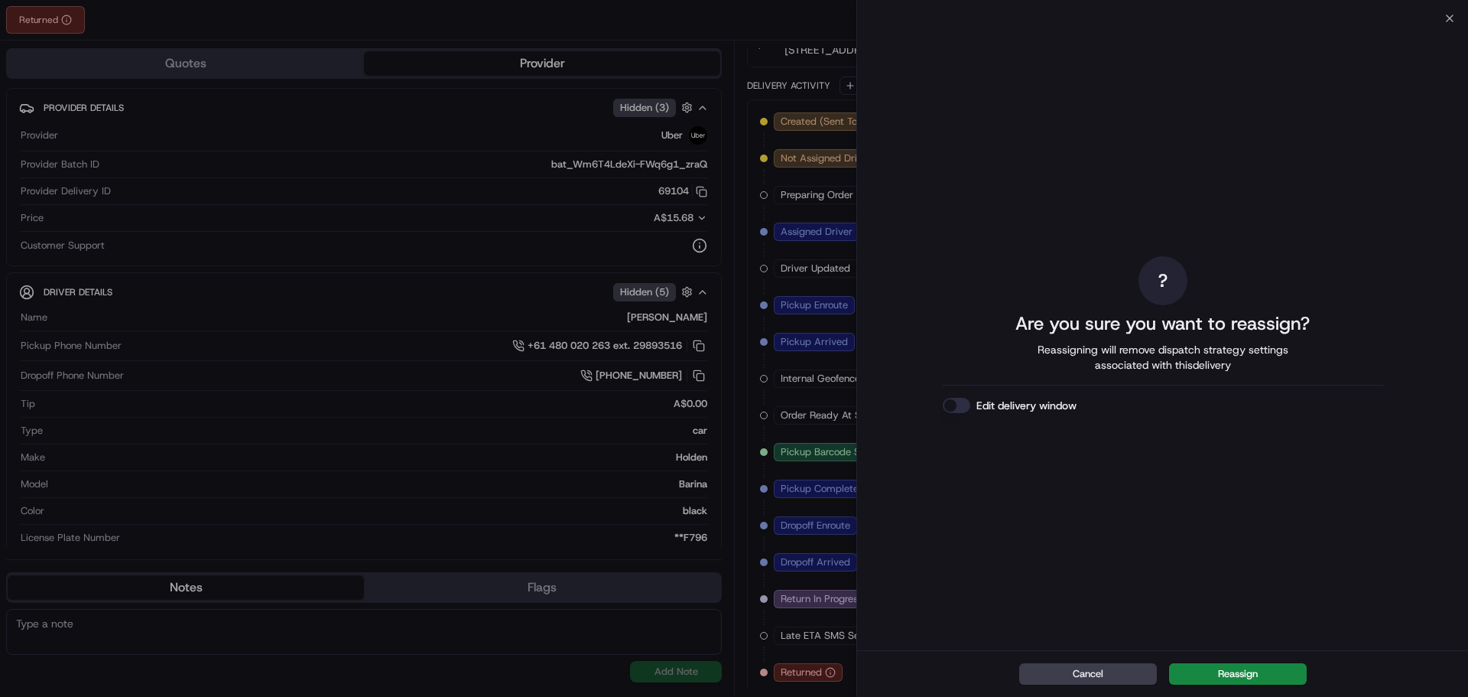
click at [950, 411] on button "Edit delivery window" at bounding box center [957, 405] width 28 height 15
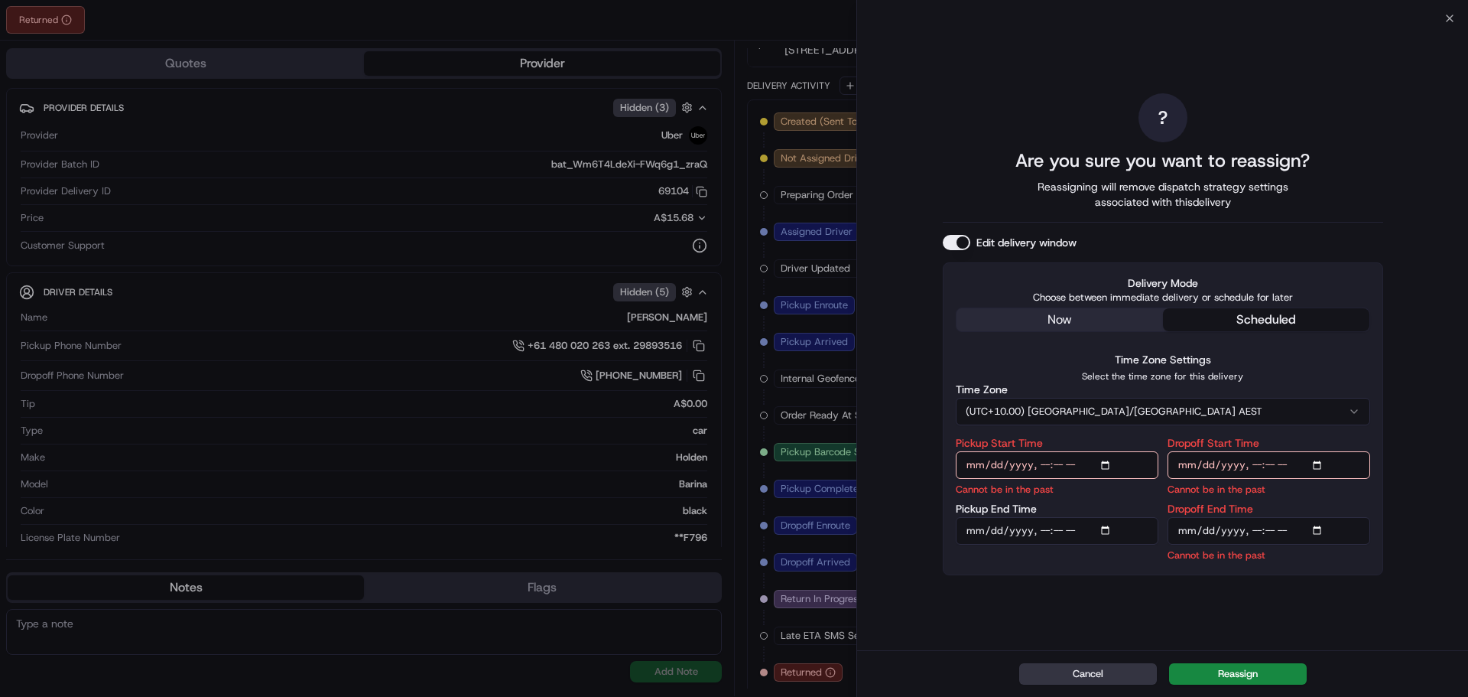
click at [1051, 677] on button "Cancel" at bounding box center [1088, 673] width 138 height 21
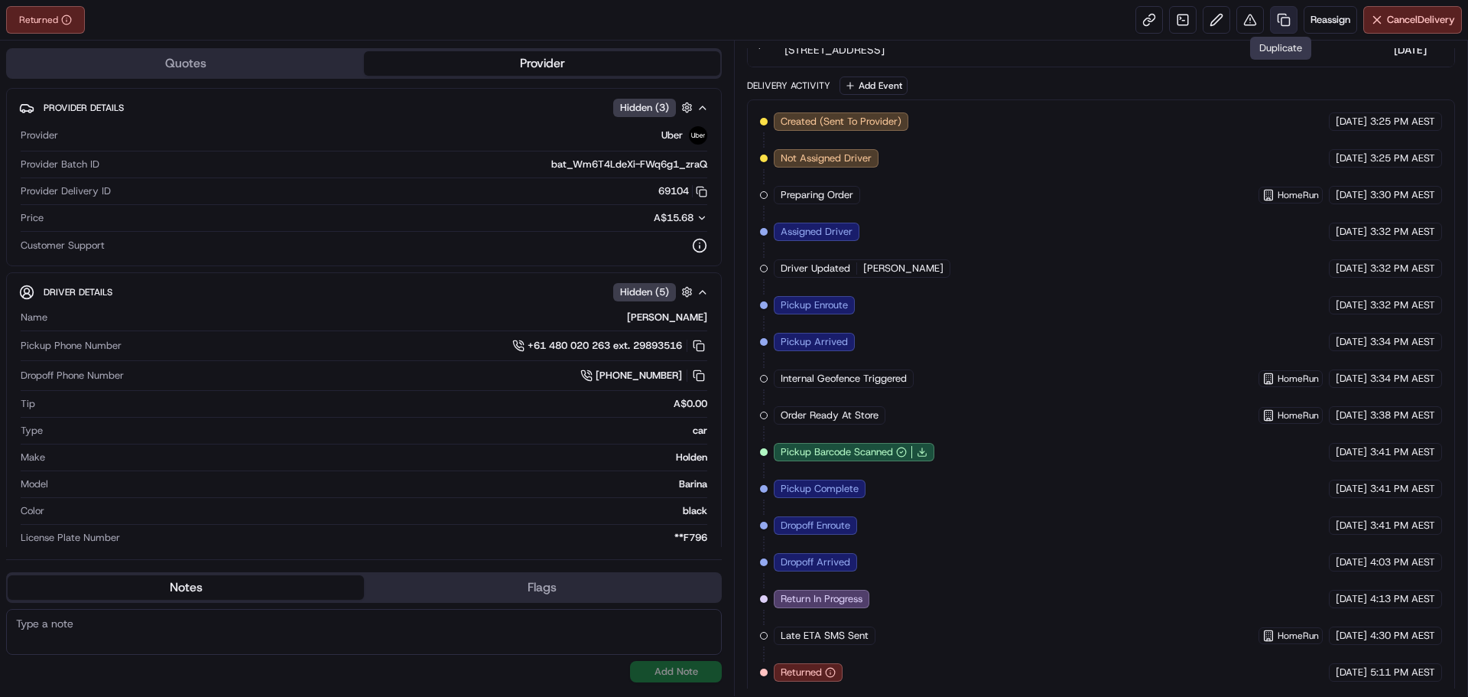
click at [1284, 17] on link at bounding box center [1284, 20] width 28 height 28
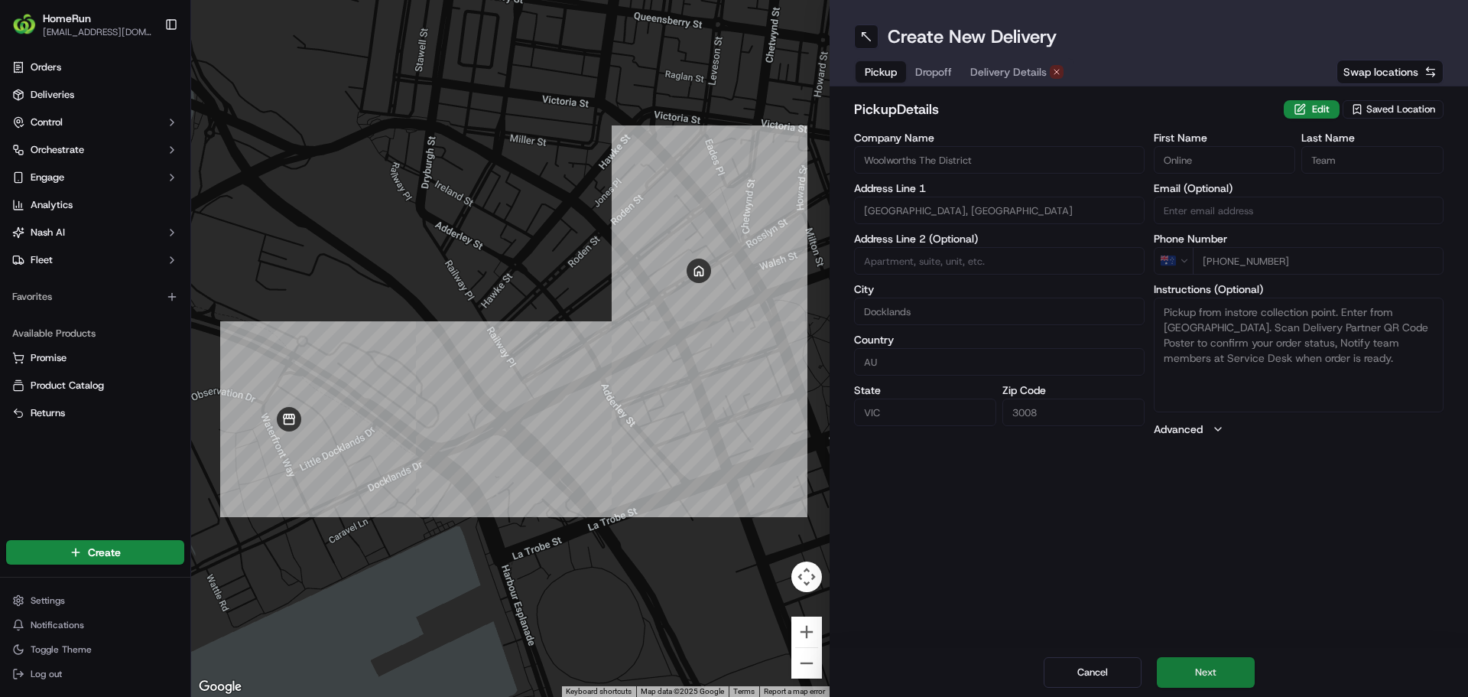
click at [1205, 663] on button "Next" at bounding box center [1206, 672] width 98 height 31
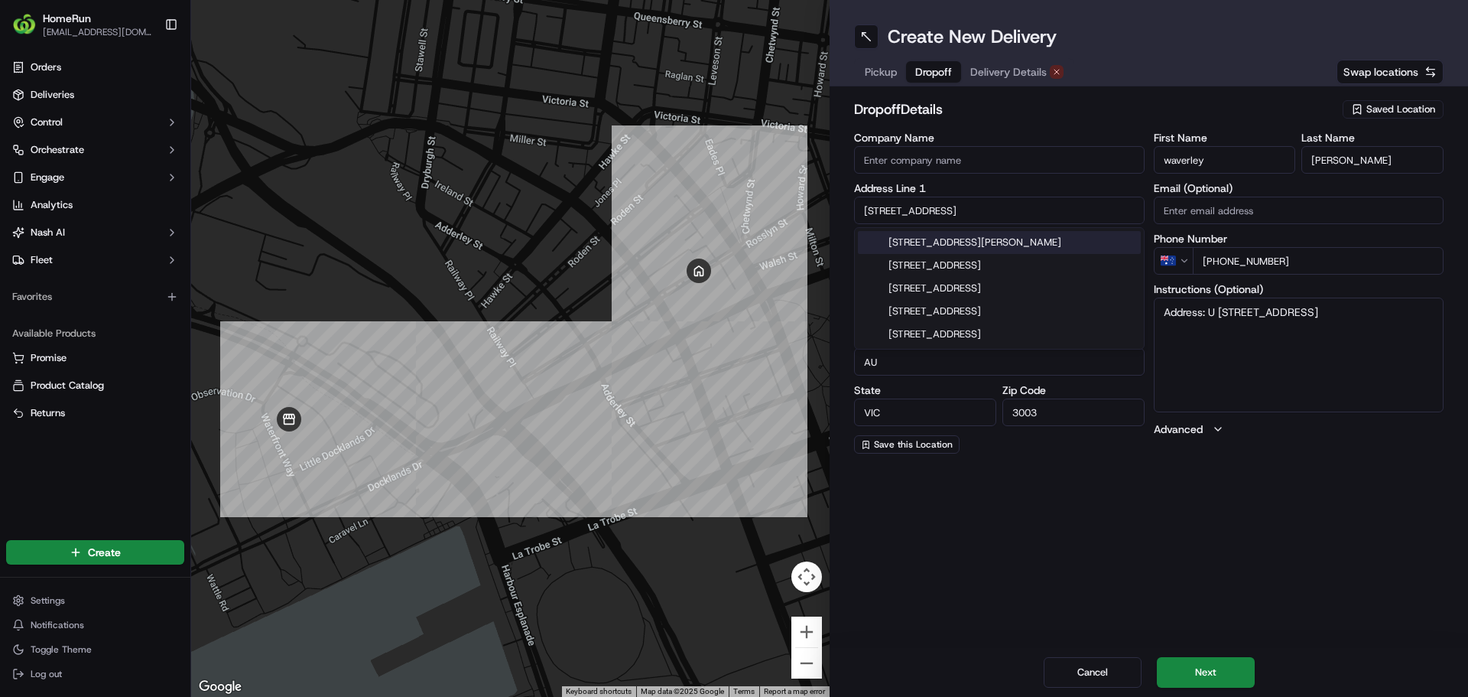
drag, startPoint x: 959, startPoint y: 214, endPoint x: 842, endPoint y: 216, distance: 117.0
click at [842, 216] on div "dropoff Details Saved Location Company Name Address Line 1 121 Rosslyn St Addre…" at bounding box center [1149, 275] width 638 height 379
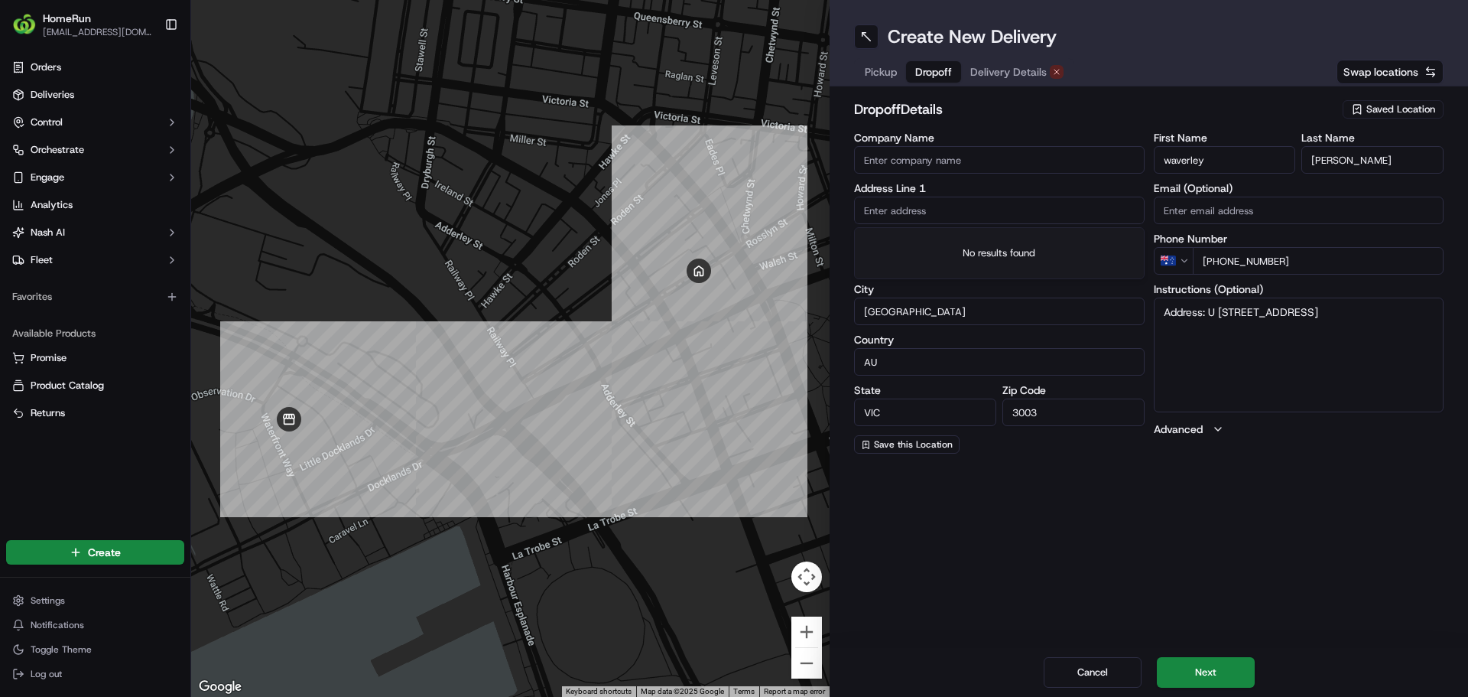
click at [953, 218] on input "text" at bounding box center [999, 210] width 291 height 28
paste input "[STREET_ADDRESS]"
click at [995, 200] on input "[STREET_ADDRESS]" at bounding box center [999, 210] width 291 height 28
click at [960, 312] on input "West Melbourne" at bounding box center [999, 311] width 291 height 28
drag, startPoint x: 950, startPoint y: 315, endPoint x: 848, endPoint y: 312, distance: 102.5
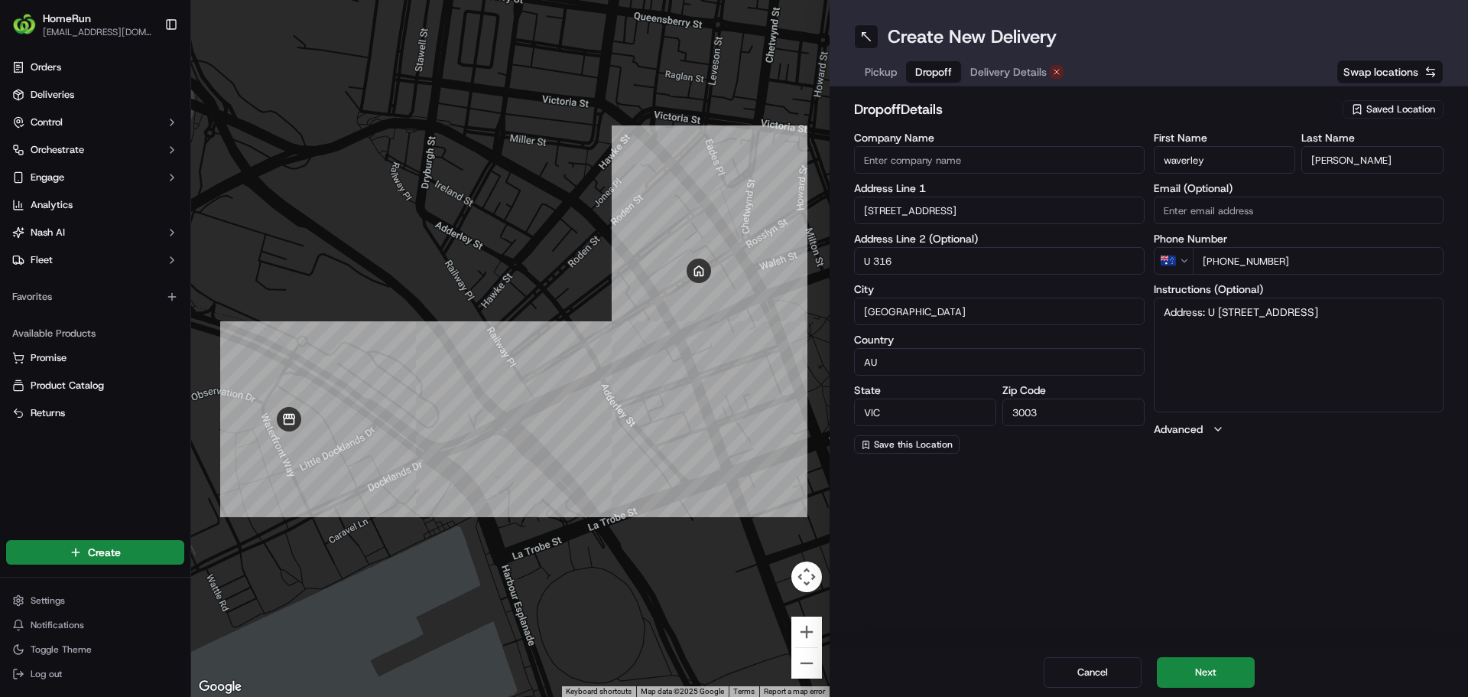
click at [848, 312] on div "dropoff Details Saved Location Company Name Address Line 1 1202 Hallenstein Str…" at bounding box center [1149, 275] width 638 height 379
click at [975, 213] on input "[STREET_ADDRESS]" at bounding box center [999, 210] width 291 height 28
drag, startPoint x: 992, startPoint y: 211, endPoint x: 823, endPoint y: 213, distance: 169.7
click at [823, 213] on div "← Move left → Move right ↑ Move up ↓ Move down + Zoom in - Zoom out Home Jump l…" at bounding box center [829, 348] width 1277 height 697
type input "[STREET_ADDRESS]"
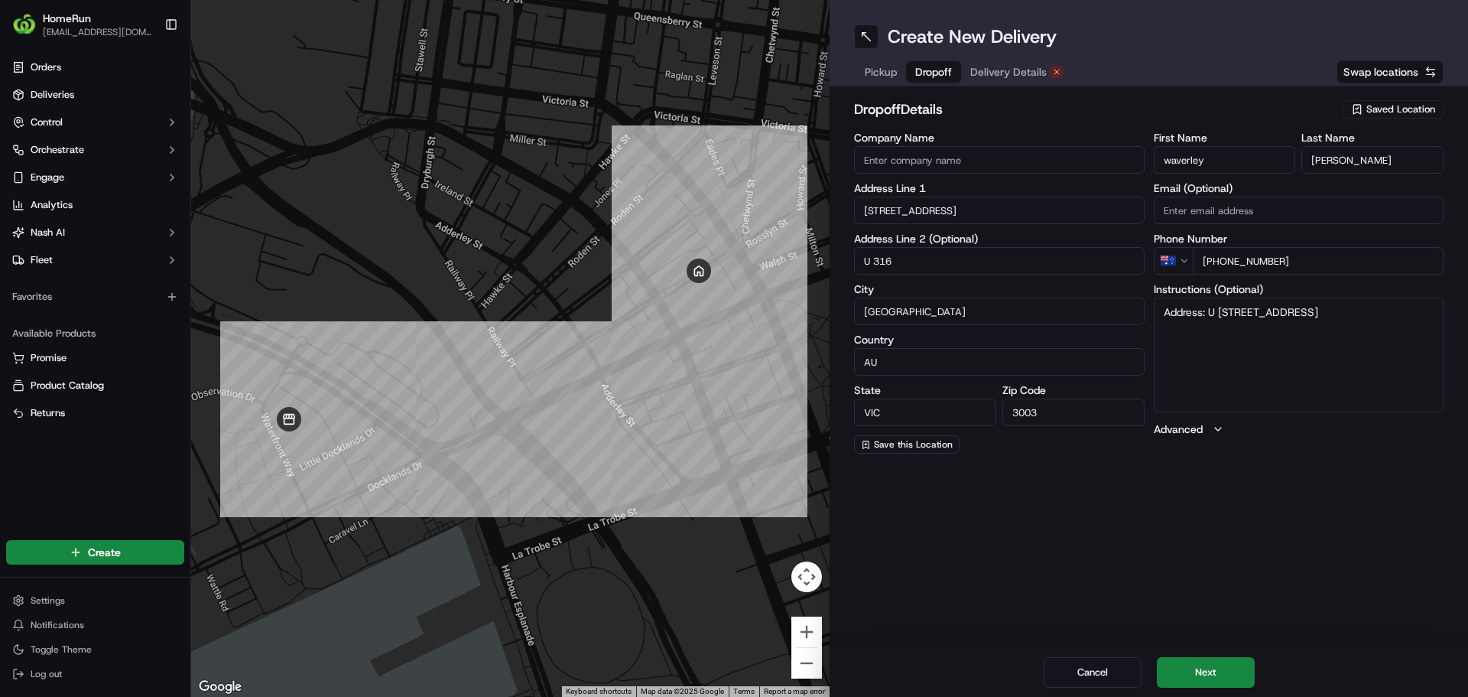
drag, startPoint x: 962, startPoint y: 313, endPoint x: 832, endPoint y: 317, distance: 130.1
click at [832, 317] on div "dropoff Details Saved Location Company Name Address Line 1 1202 Hallenstein Str…" at bounding box center [1149, 275] width 638 height 379
drag, startPoint x: 898, startPoint y: 253, endPoint x: 865, endPoint y: 250, distance: 33.8
click at [865, 250] on input "U 316" at bounding box center [999, 261] width 291 height 28
drag, startPoint x: 954, startPoint y: 310, endPoint x: 749, endPoint y: 310, distance: 205.7
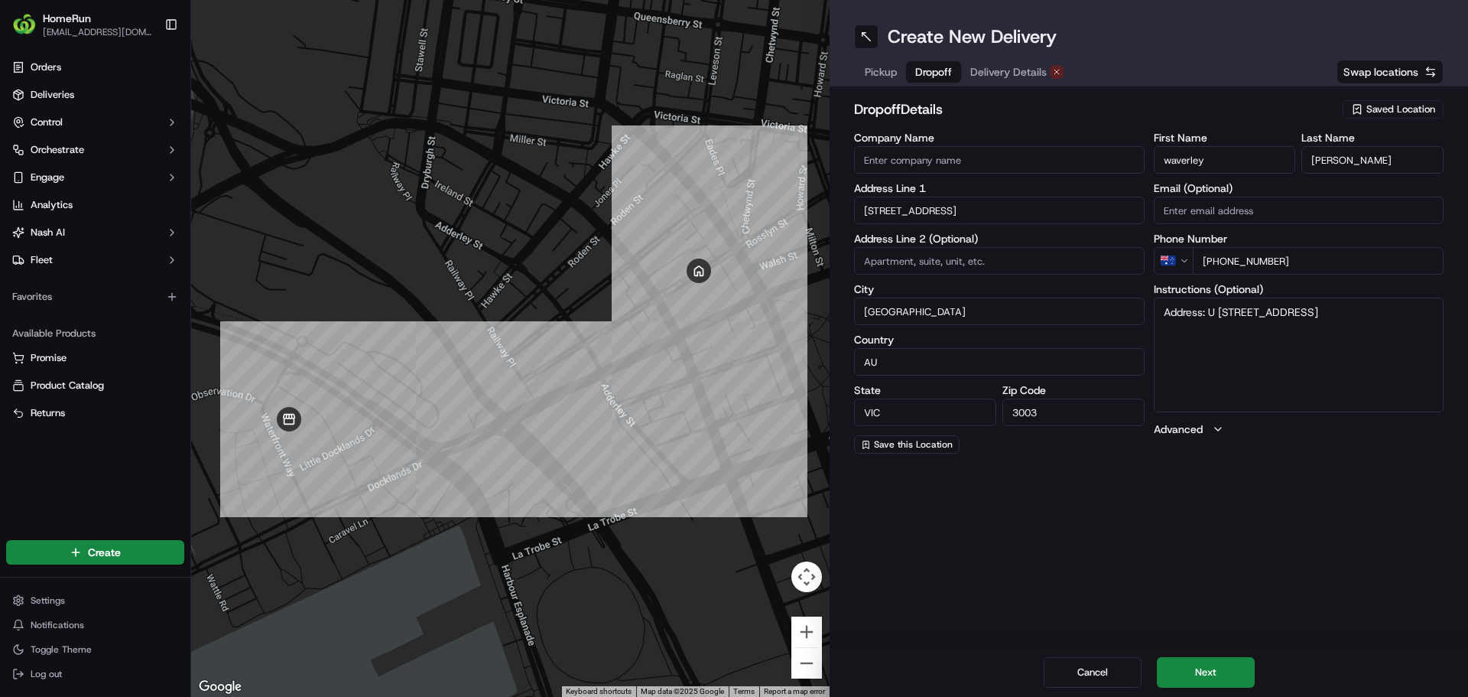
click at [749, 310] on div "← Move left → Move right ↑ Move up ↓ Move down + Zoom in - Zoom out Home Jump l…" at bounding box center [829, 348] width 1277 height 697
type input "Footscray"
click at [1087, 408] on input "3003" at bounding box center [1073, 412] width 142 height 28
type input "3011"
click at [1193, 667] on button "Next" at bounding box center [1206, 672] width 98 height 31
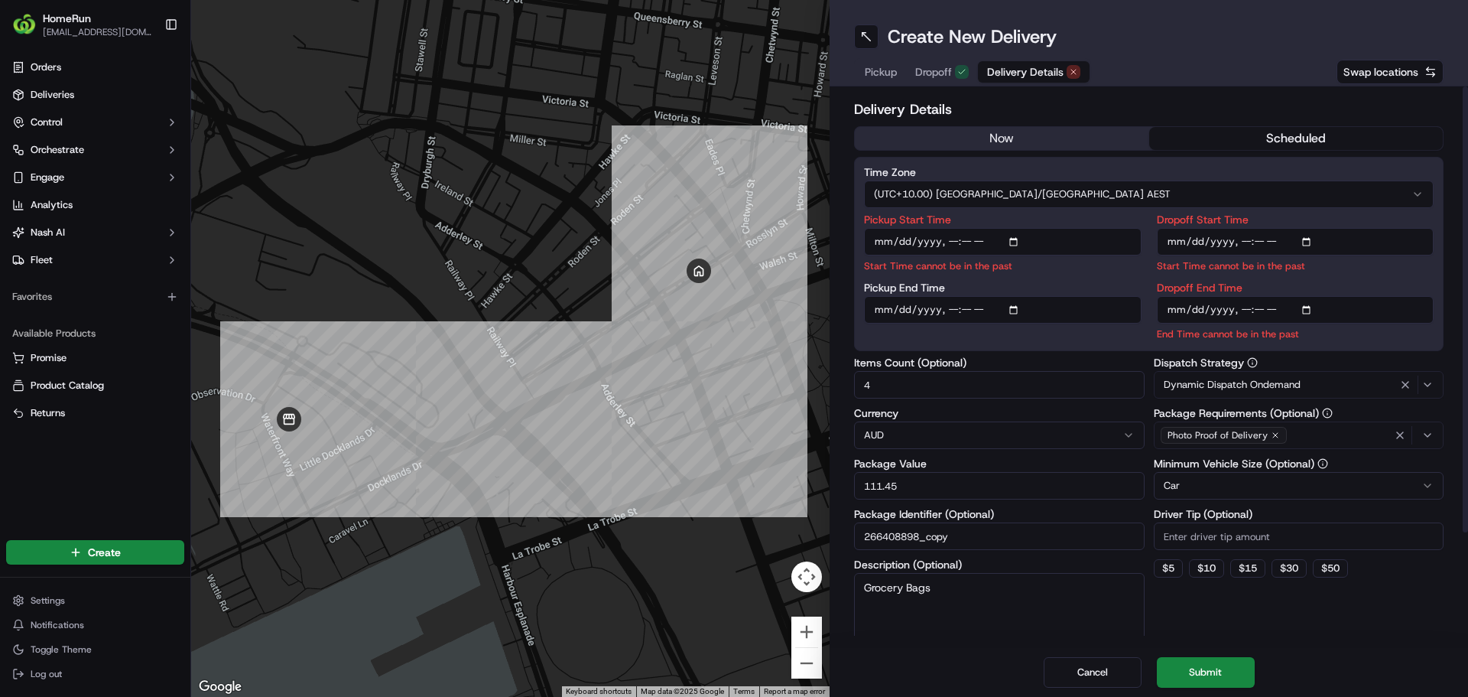
click at [1051, 135] on button "now" at bounding box center [1002, 138] width 294 height 23
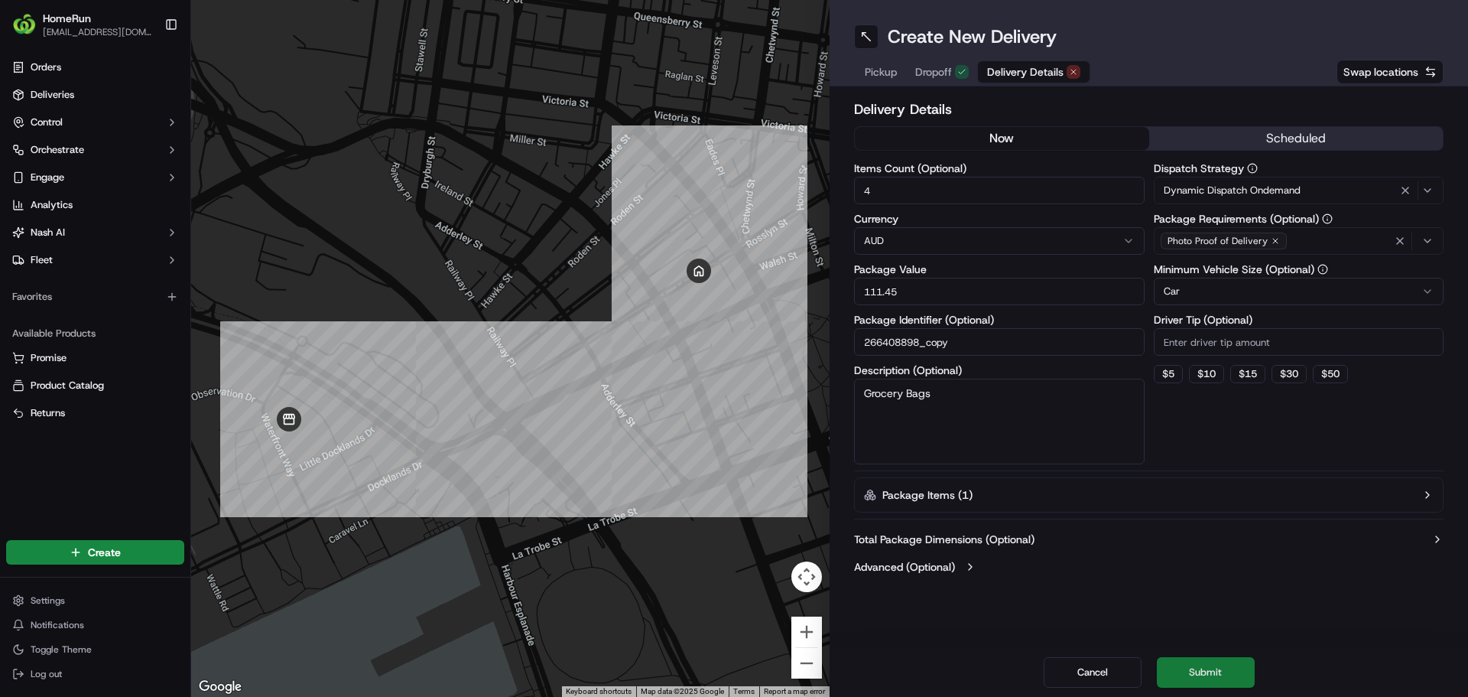
click at [1220, 677] on button "Submit" at bounding box center [1206, 672] width 98 height 31
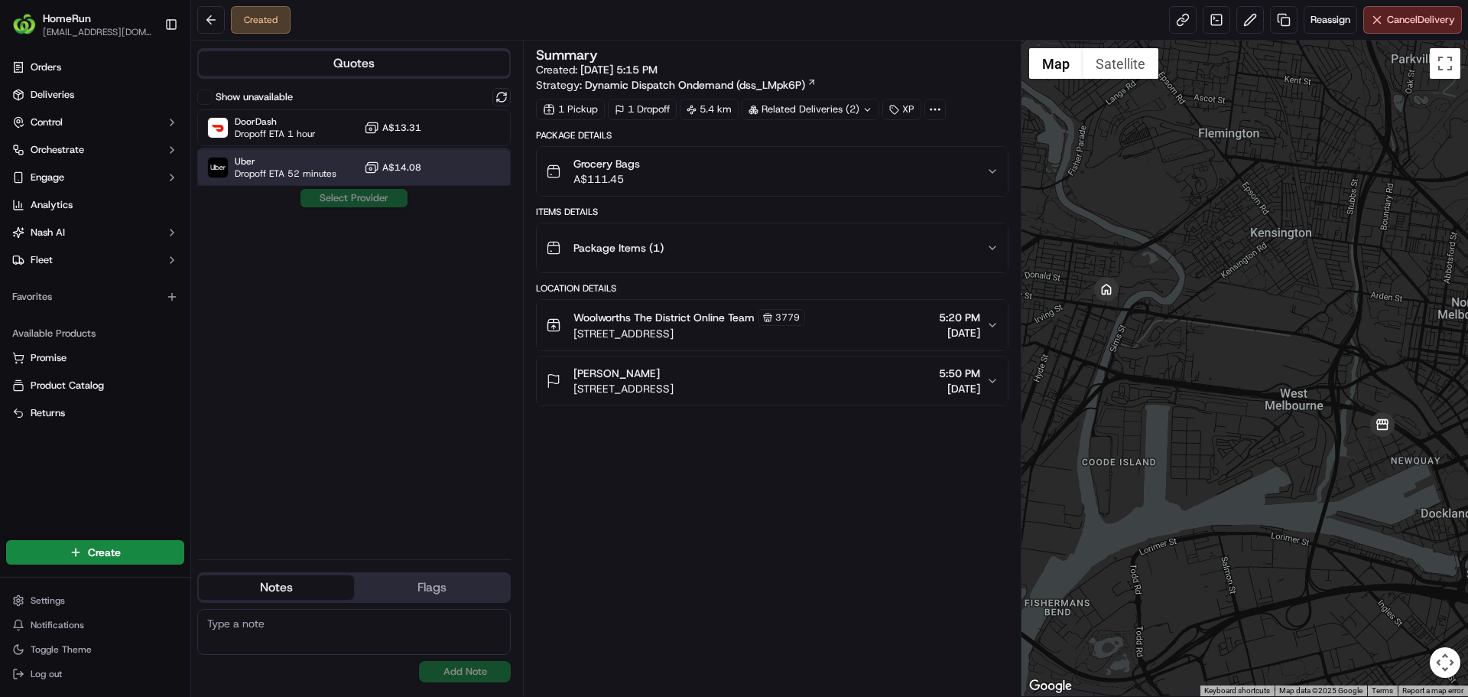
click at [300, 166] on span "Uber" at bounding box center [286, 161] width 102 height 12
click at [351, 198] on button "Assign Provider" at bounding box center [354, 198] width 109 height 18
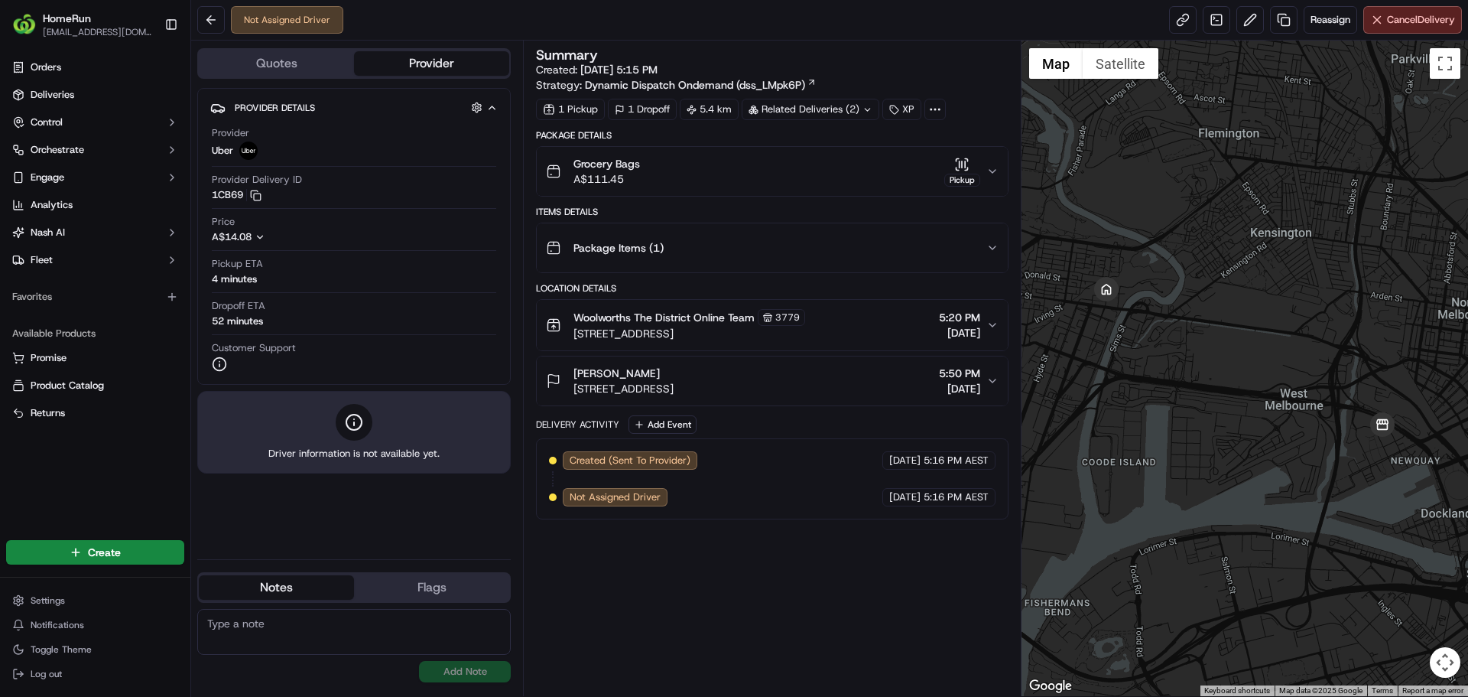
click at [990, 375] on icon "button" at bounding box center [992, 381] width 12 height 12
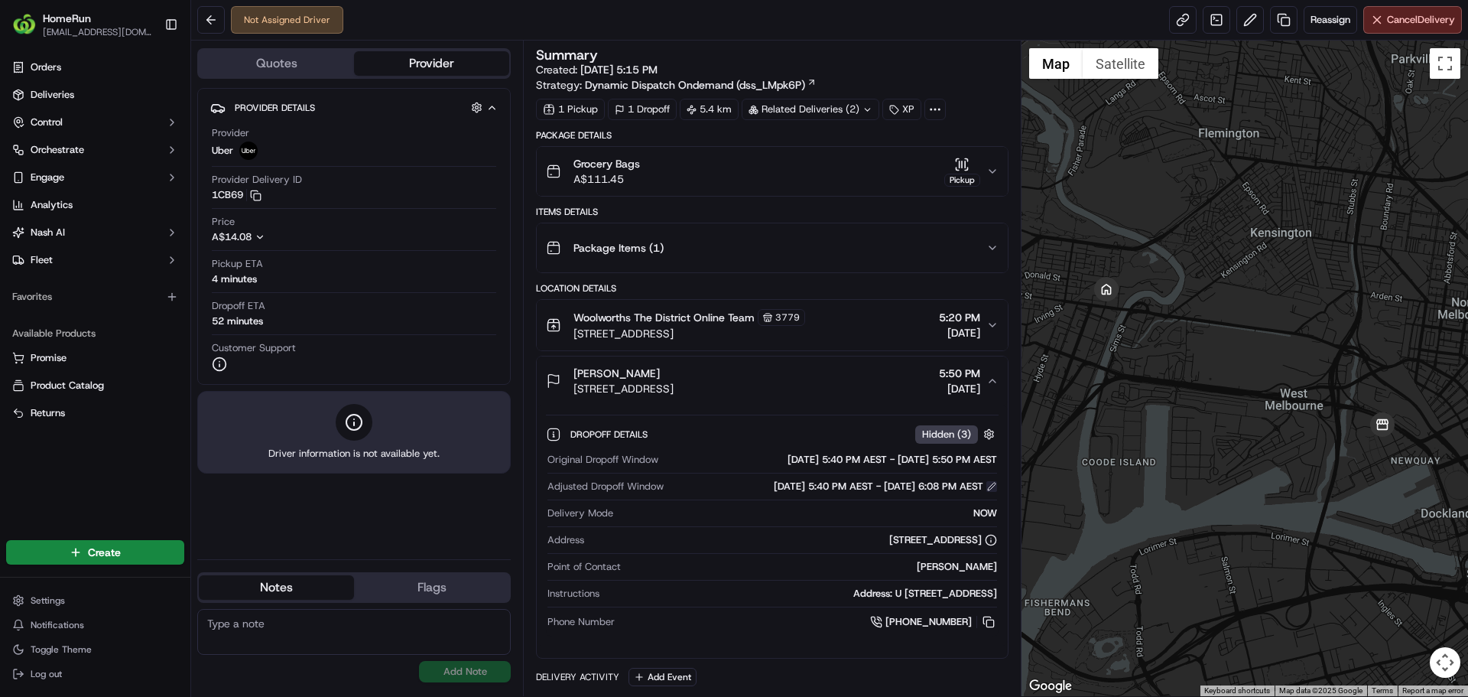
click at [989, 490] on button at bounding box center [991, 486] width 11 height 11
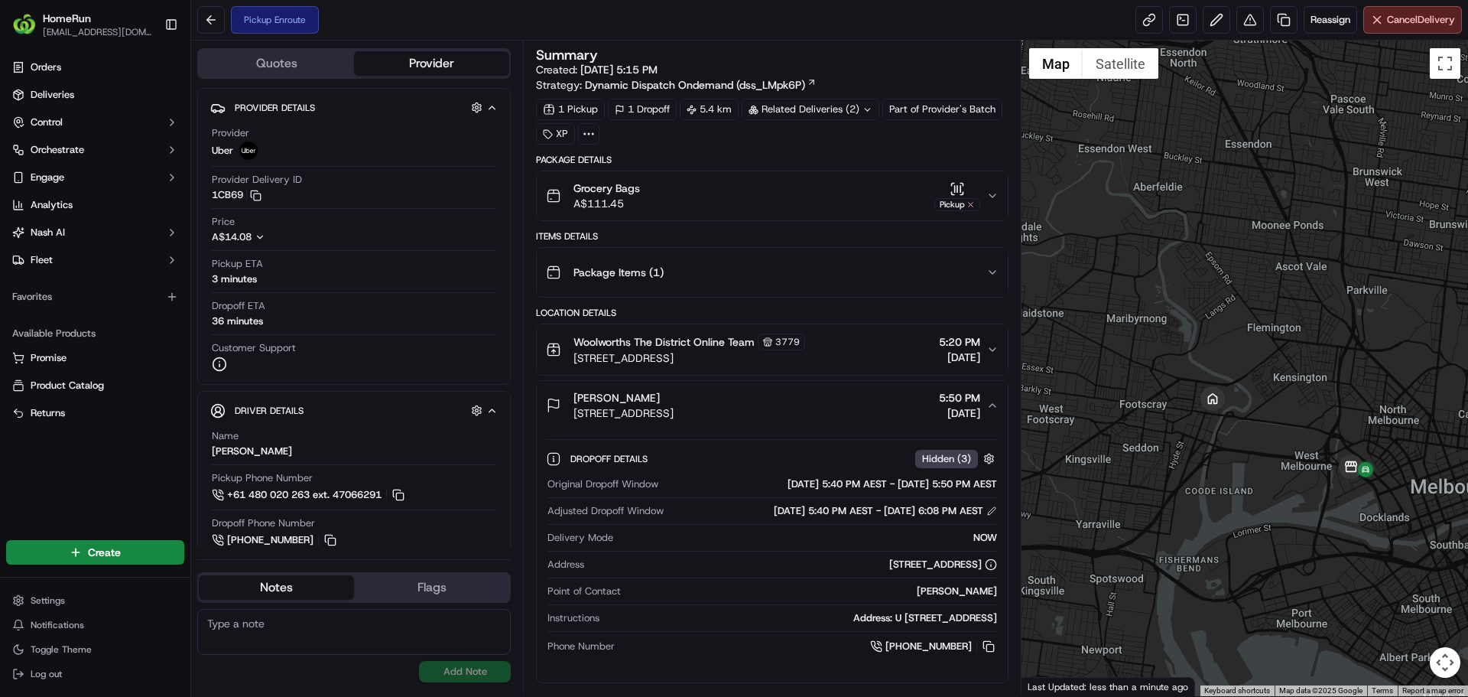
click at [286, 628] on textarea at bounding box center [353, 632] width 313 height 46
type textarea "[STREET_ADDRESS]"
click at [452, 665] on button "Add Note" at bounding box center [465, 671] width 92 height 21
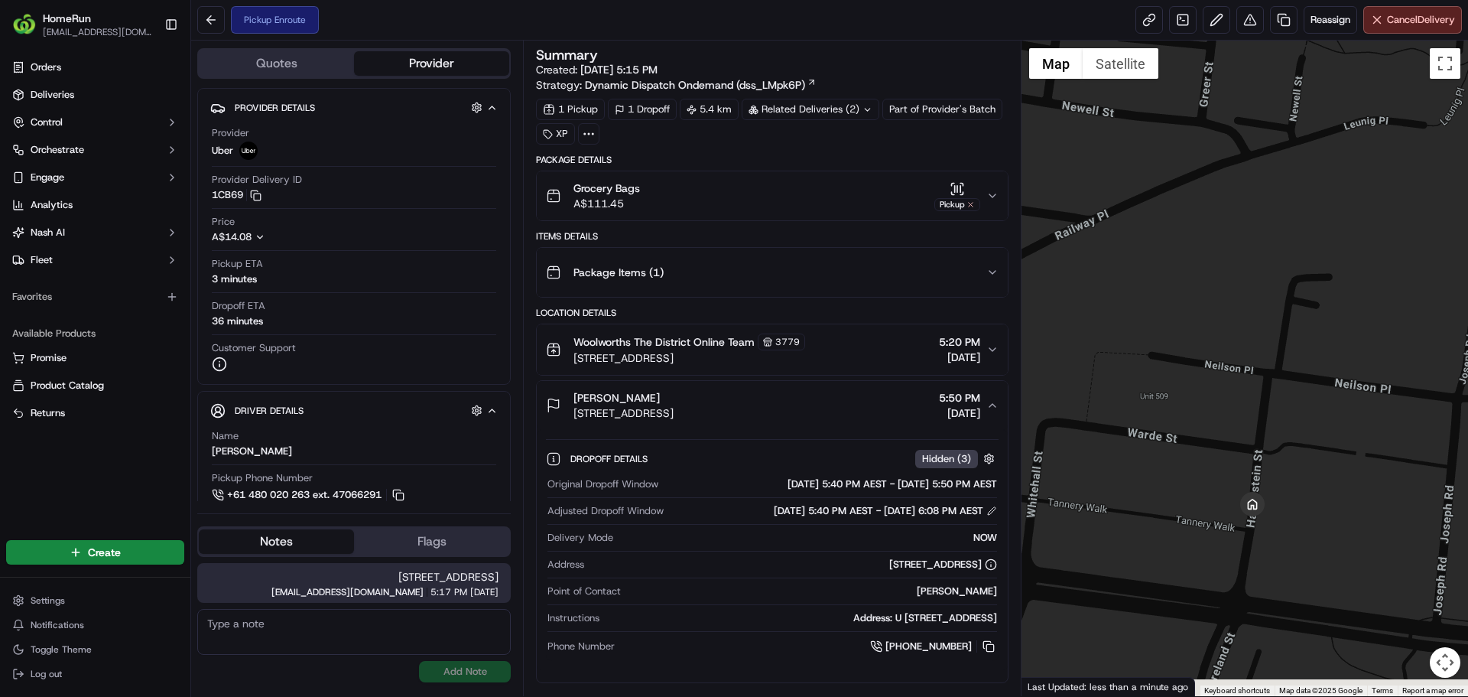
drag, startPoint x: 1301, startPoint y: 605, endPoint x: 1203, endPoint y: 528, distance: 123.6
click at [1203, 528] on div at bounding box center [1244, 368] width 447 height 655
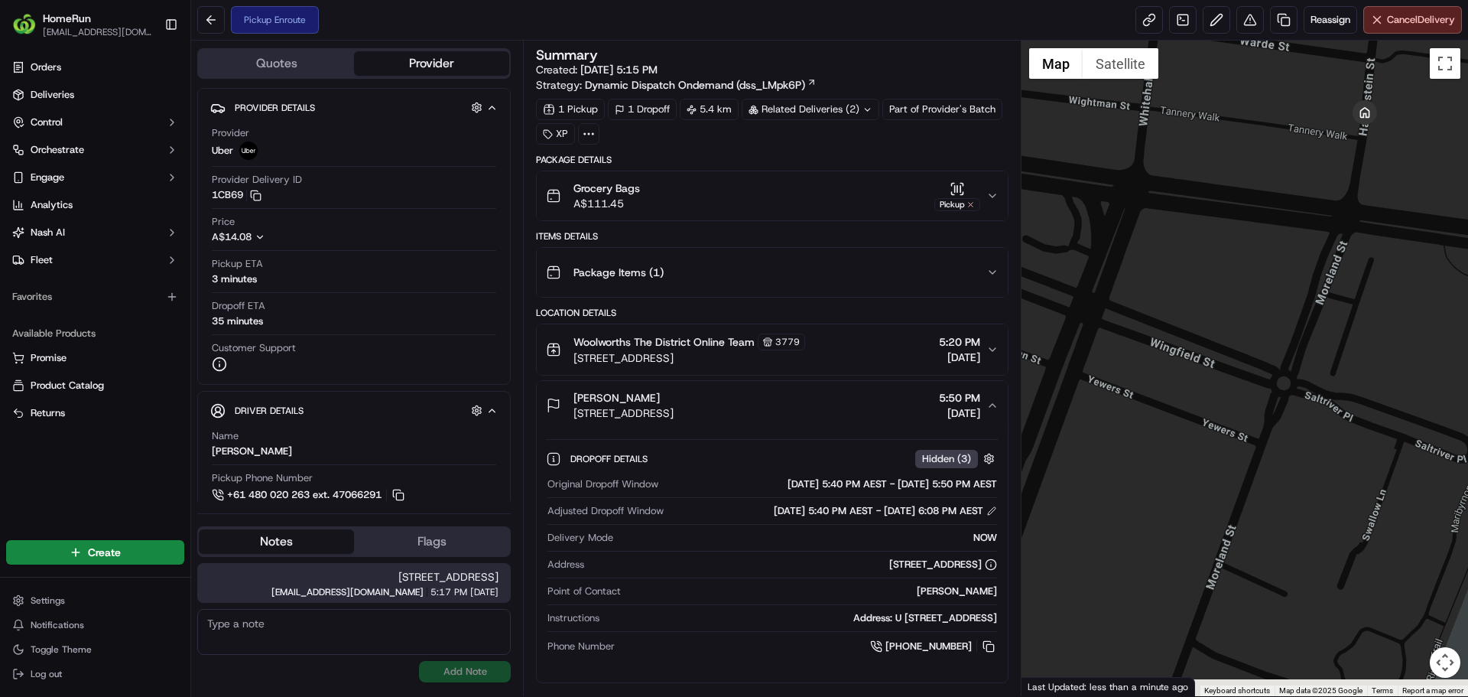
drag, startPoint x: 1253, startPoint y: 614, endPoint x: 1346, endPoint y: 251, distance: 374.8
click at [1346, 251] on div at bounding box center [1244, 368] width 447 height 655
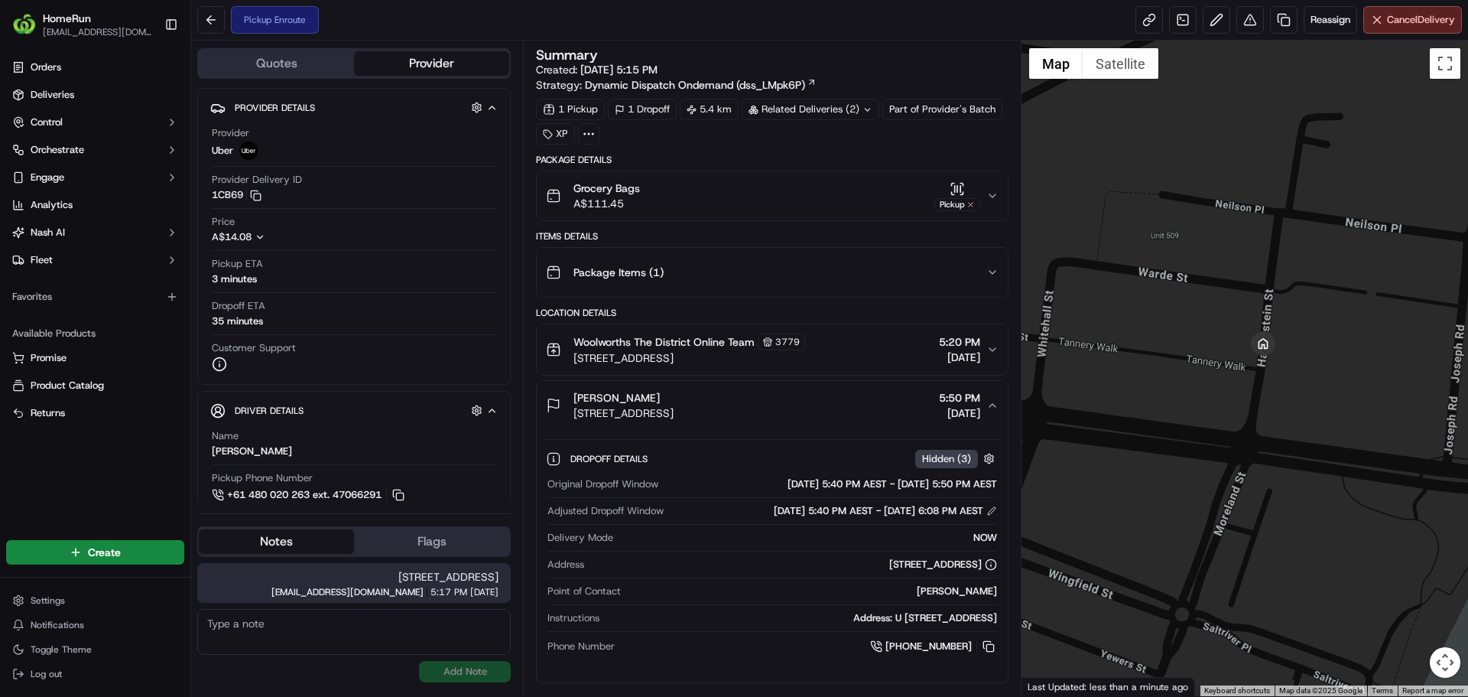
drag, startPoint x: 1328, startPoint y: 306, endPoint x: 1223, endPoint y: 547, distance: 263.3
click at [1223, 547] on div at bounding box center [1244, 368] width 447 height 655
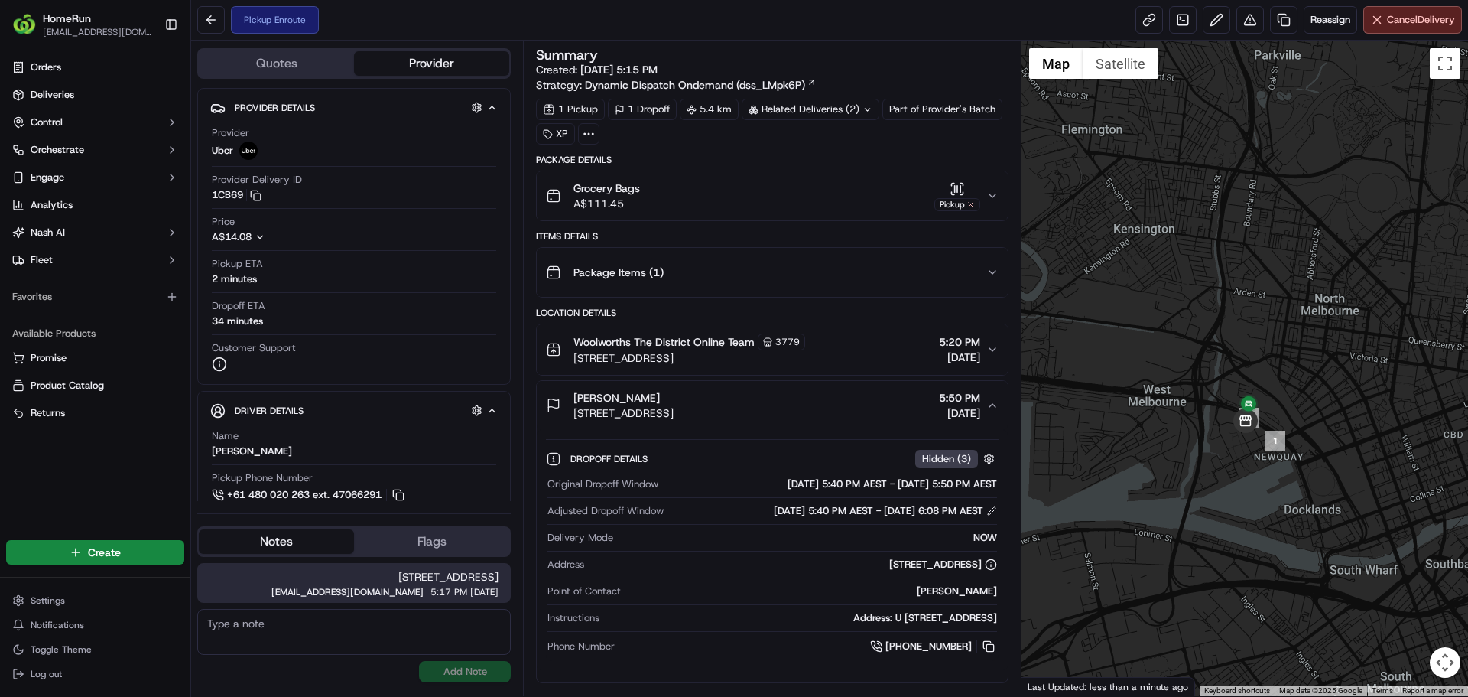
drag, startPoint x: 1262, startPoint y: 521, endPoint x: 1064, endPoint y: 423, distance: 220.2
click at [1064, 423] on div at bounding box center [1244, 368] width 447 height 655
